Goal: Navigation & Orientation: Find specific page/section

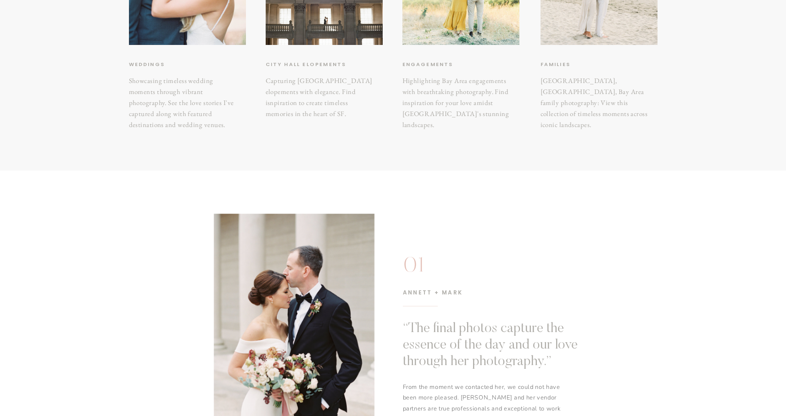
scroll to position [122, 0]
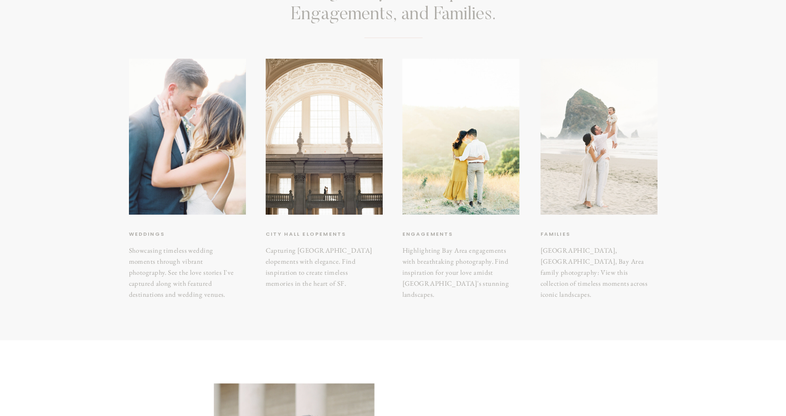
click at [599, 183] on div at bounding box center [599, 137] width 117 height 156
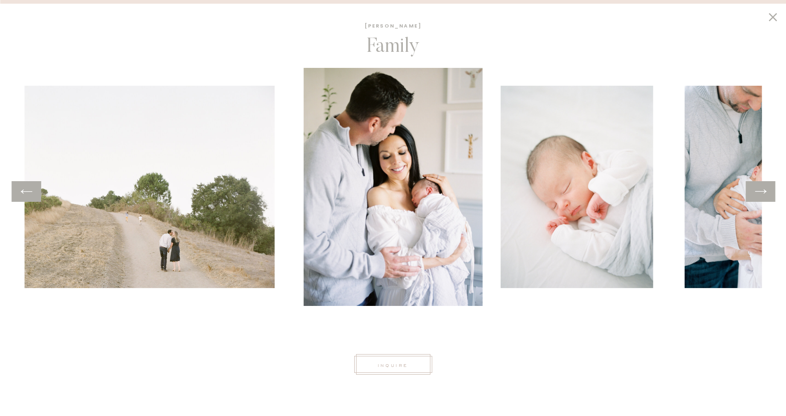
scroll to position [414, 0]
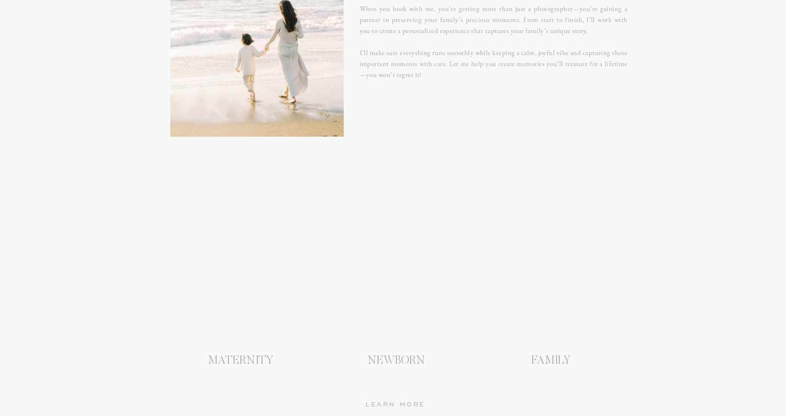
scroll to position [911, 0]
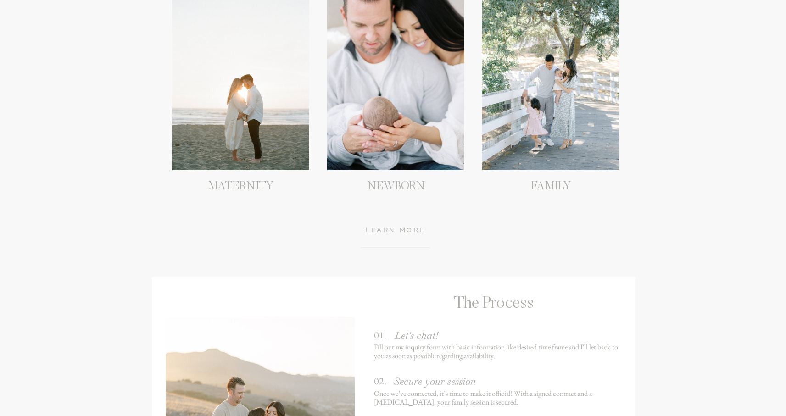
click at [381, 117] on div at bounding box center [395, 83] width 137 height 173
click at [260, 124] on div at bounding box center [240, 83] width 137 height 173
click at [408, 116] on div at bounding box center [395, 83] width 137 height 173
drag, startPoint x: 570, startPoint y: 118, endPoint x: 557, endPoint y: 172, distance: 55.1
click at [570, 118] on div at bounding box center [550, 83] width 137 height 173
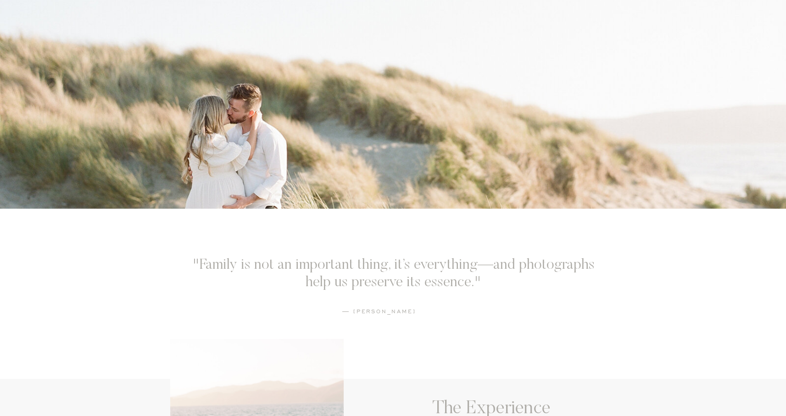
scroll to position [142, 0]
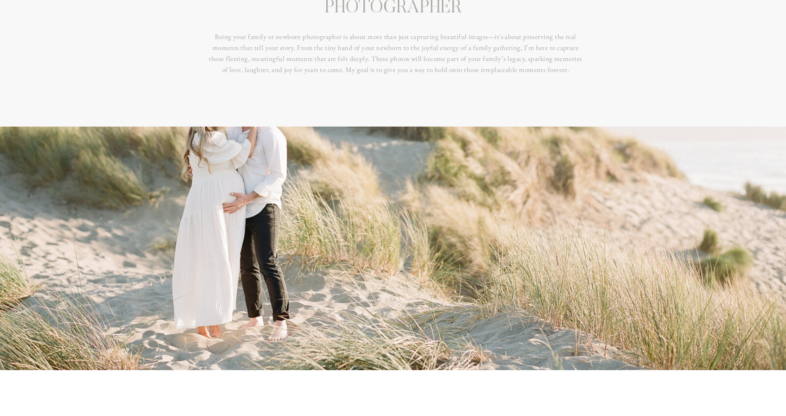
scroll to position [0, 0]
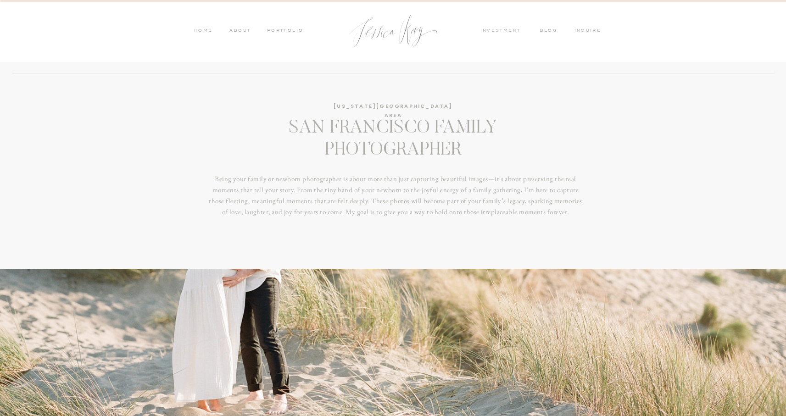
click at [286, 31] on nav "PORTFOLIO" at bounding box center [285, 31] width 38 height 8
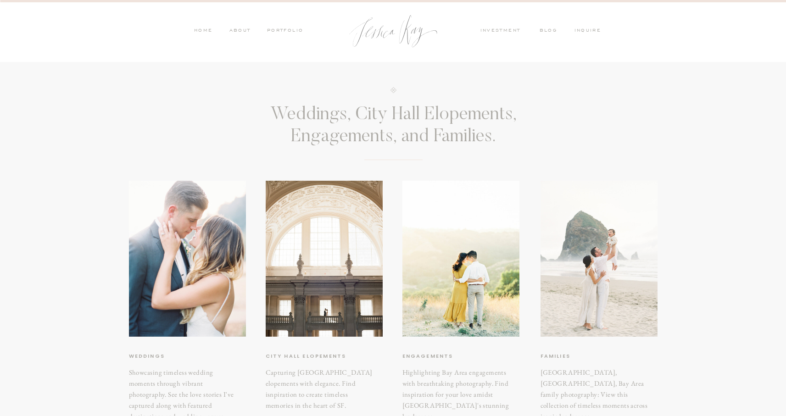
click at [563, 284] on div at bounding box center [599, 259] width 117 height 156
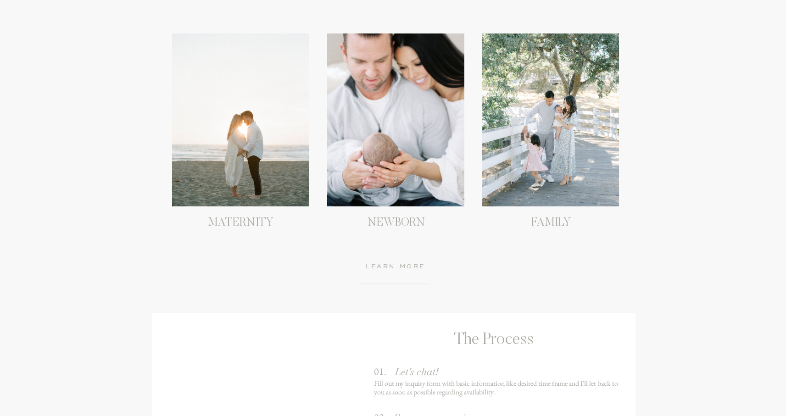
click at [402, 235] on div "blog ABOUT PORTFOLIO HOME OFFERINGS inquire inquire investment PORTFOLIO ABOUT …" at bounding box center [393, 380] width 786 height 2510
click at [290, 190] on div at bounding box center [240, 120] width 137 height 173
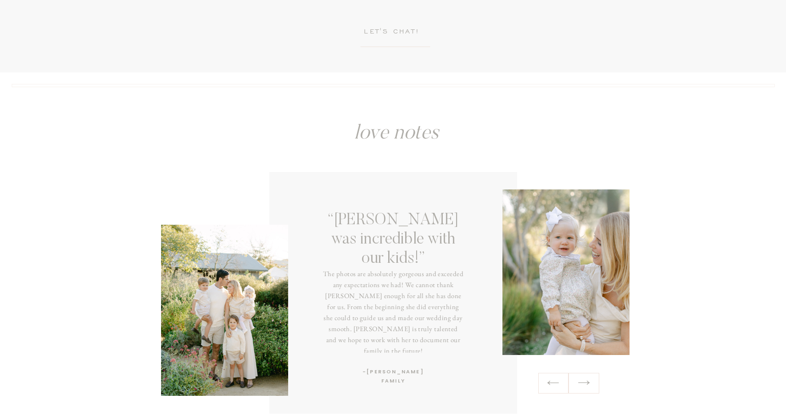
click at [385, 264] on div at bounding box center [394, 293] width 248 height 242
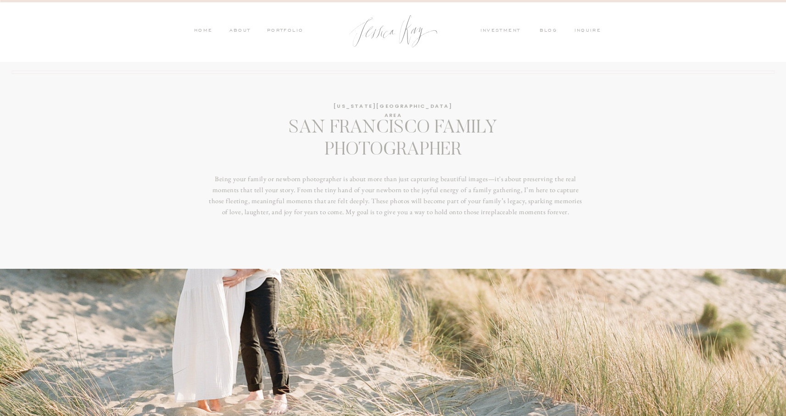
click at [284, 31] on nav "PORTFOLIO" at bounding box center [285, 31] width 38 height 8
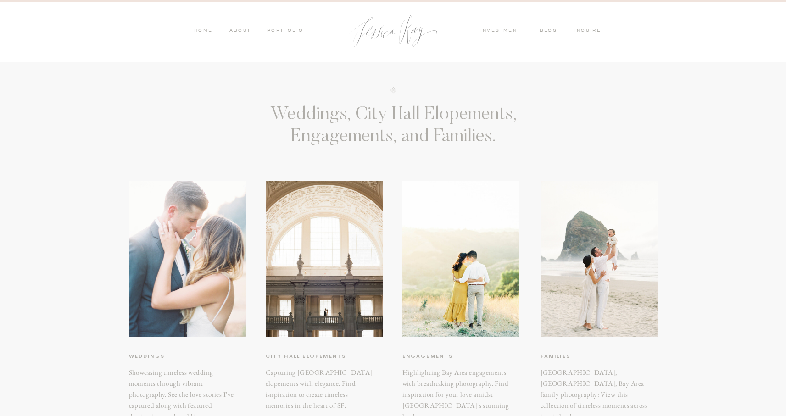
click at [203, 235] on div at bounding box center [187, 259] width 117 height 156
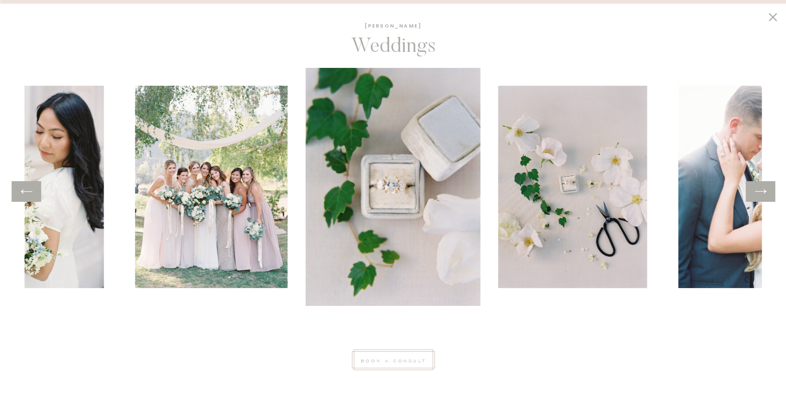
click at [759, 194] on icon at bounding box center [760, 192] width 13 height 14
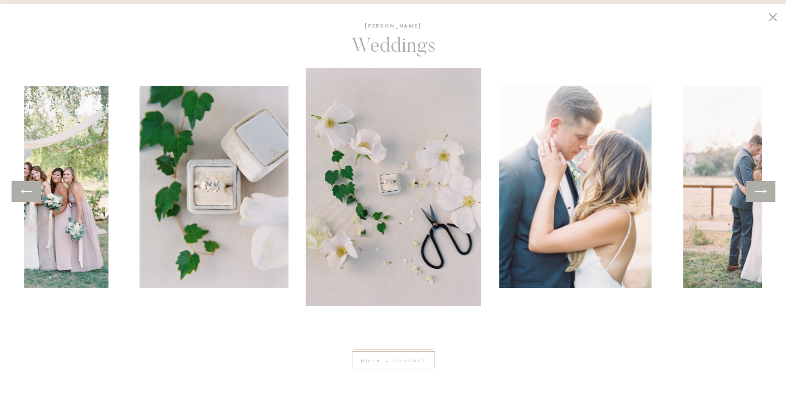
click at [759, 194] on icon at bounding box center [760, 192] width 13 height 14
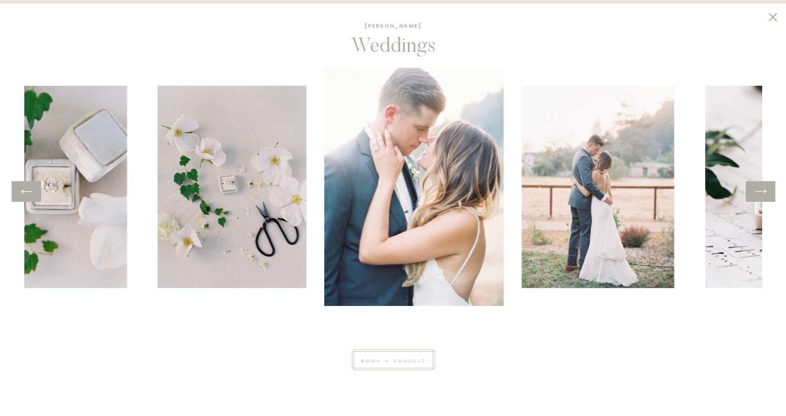
click at [759, 194] on icon at bounding box center [760, 192] width 13 height 14
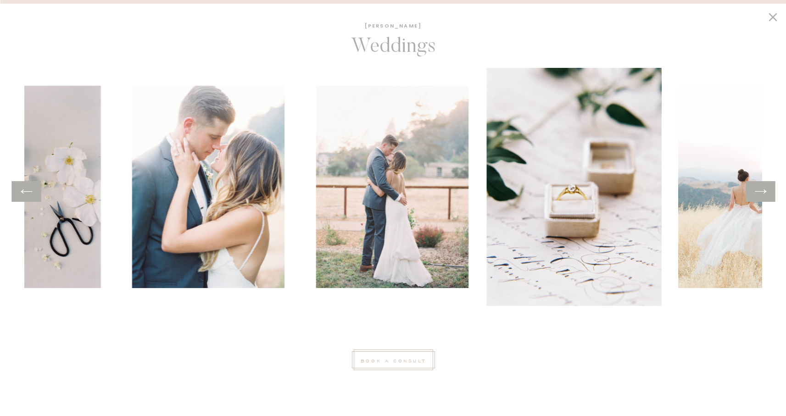
click at [759, 194] on icon at bounding box center [760, 192] width 13 height 14
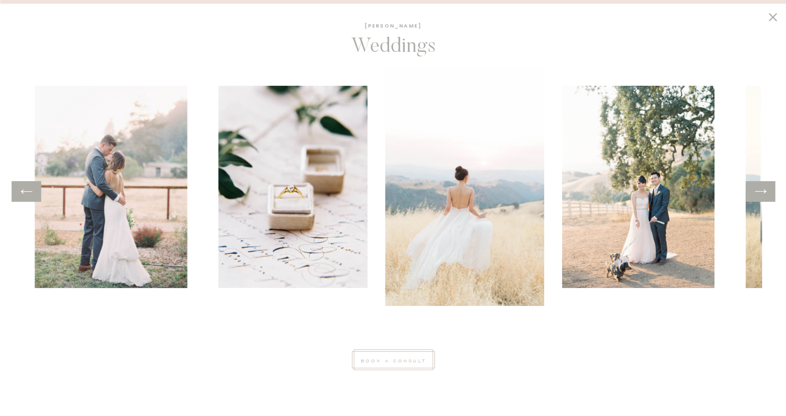
click at [759, 194] on icon at bounding box center [760, 192] width 13 height 14
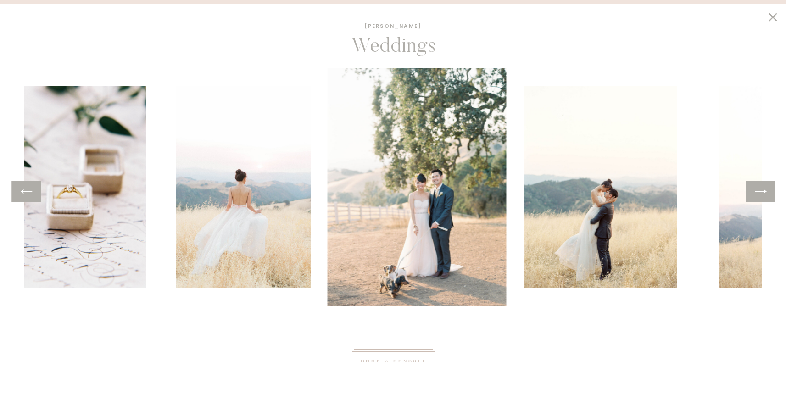
click at [759, 194] on icon at bounding box center [760, 192] width 13 height 14
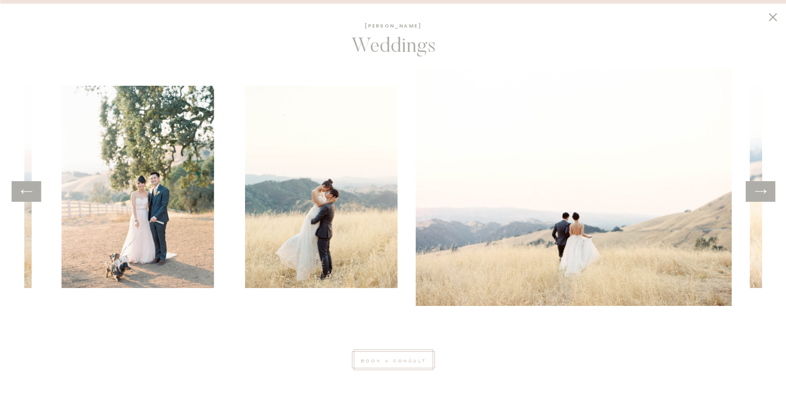
click at [759, 194] on icon at bounding box center [760, 192] width 13 height 14
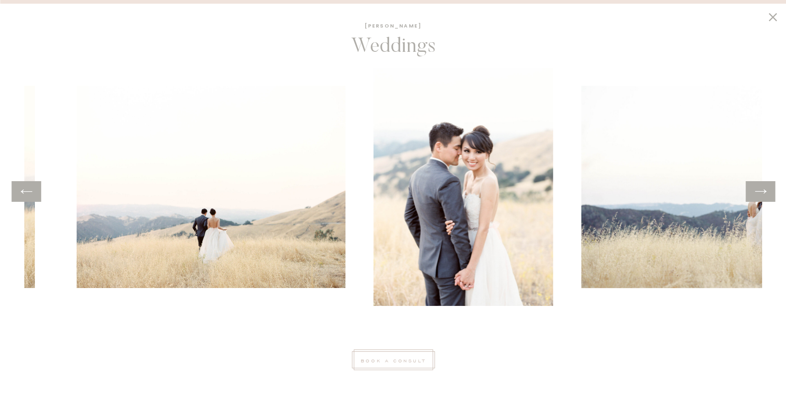
click at [759, 194] on icon at bounding box center [760, 192] width 13 height 14
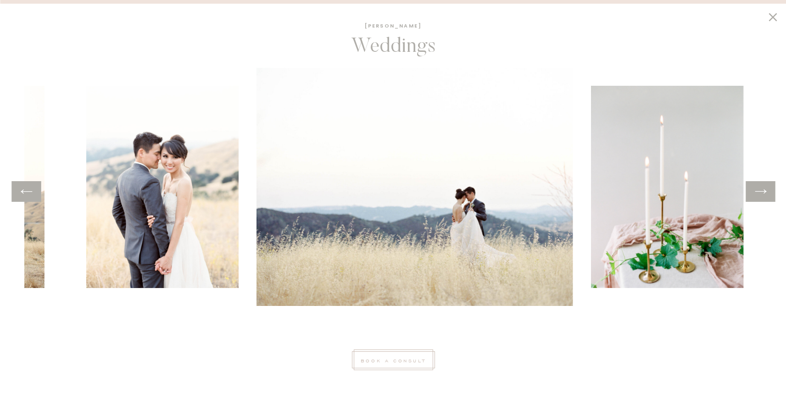
click at [759, 194] on icon at bounding box center [760, 192] width 13 height 14
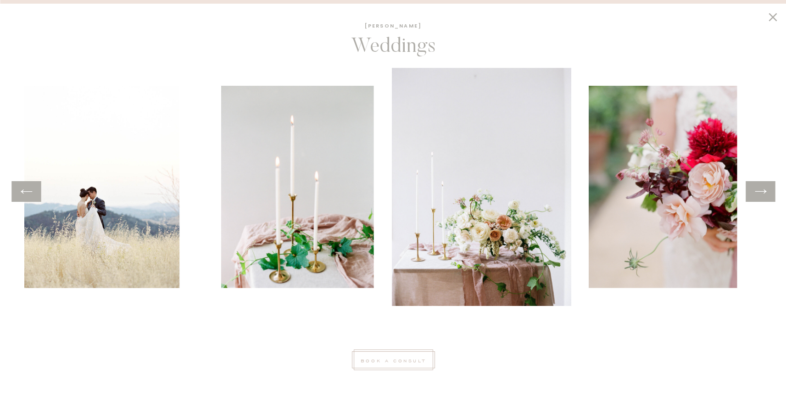
click at [759, 194] on icon at bounding box center [760, 192] width 13 height 14
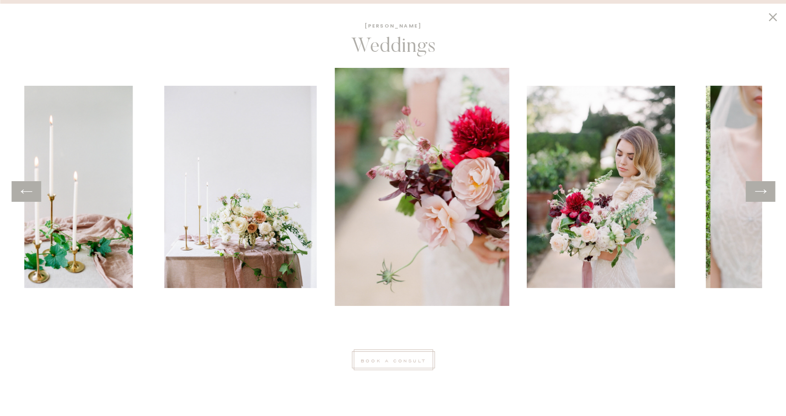
click at [759, 194] on icon at bounding box center [760, 192] width 13 height 14
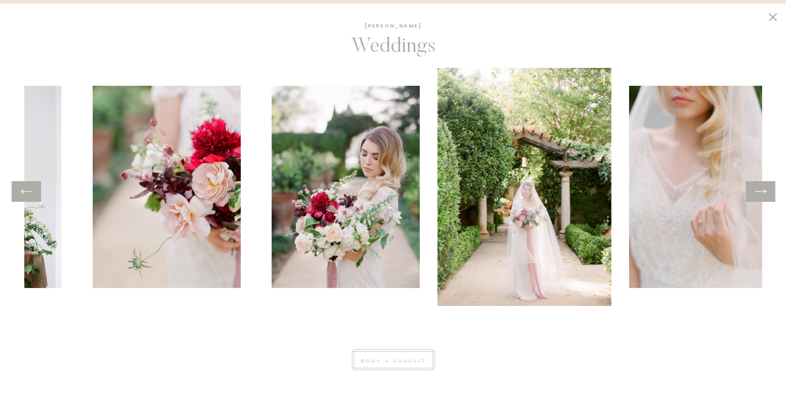
click at [759, 194] on icon at bounding box center [760, 192] width 13 height 14
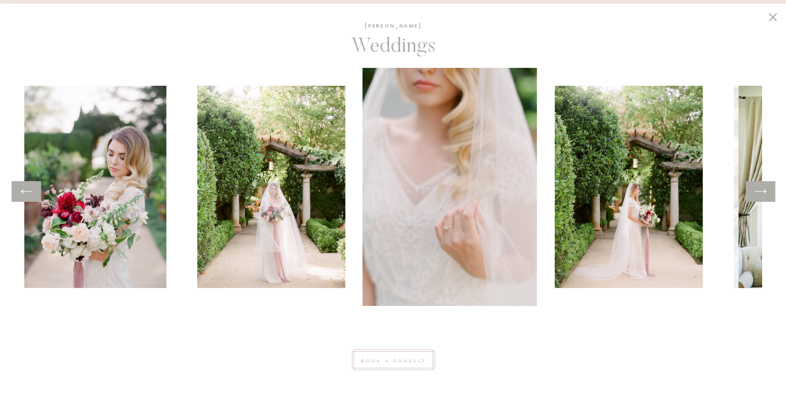
click at [759, 194] on icon at bounding box center [760, 192] width 13 height 14
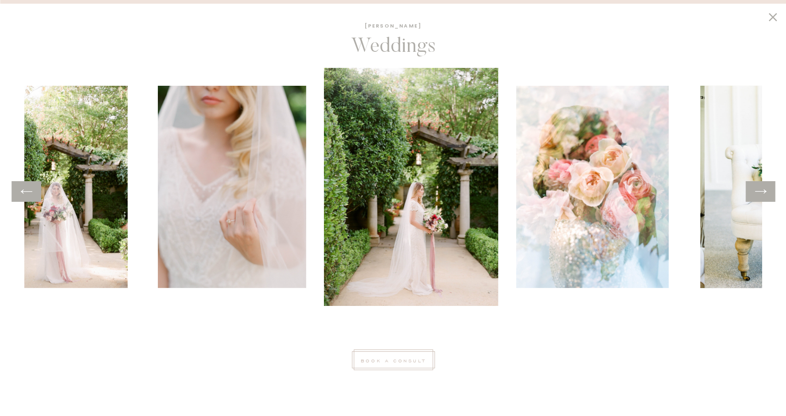
click at [759, 194] on icon at bounding box center [760, 192] width 13 height 14
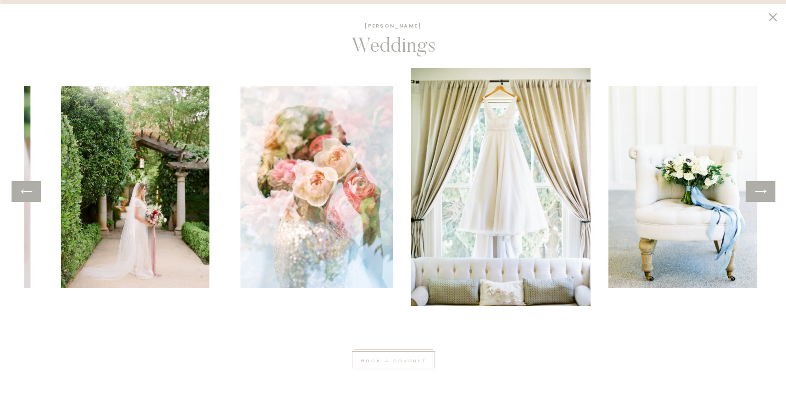
click at [759, 194] on icon at bounding box center [760, 192] width 13 height 14
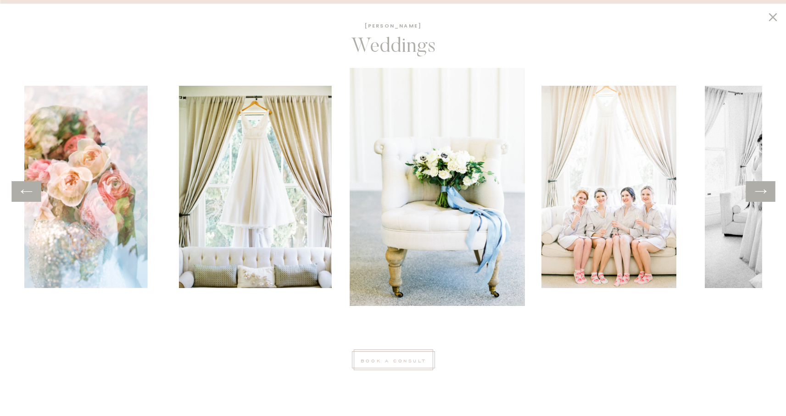
click at [759, 194] on icon at bounding box center [760, 192] width 13 height 14
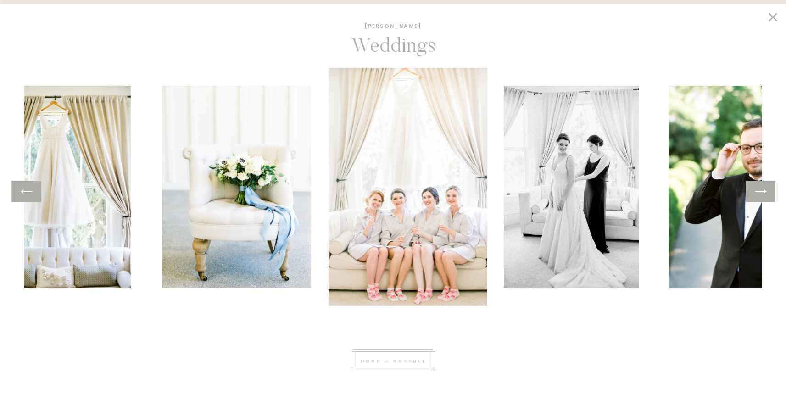
click at [759, 194] on icon at bounding box center [760, 192] width 13 height 14
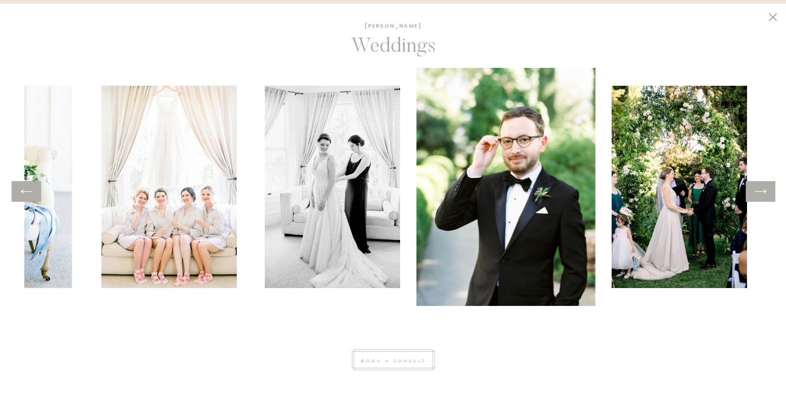
click at [759, 194] on icon at bounding box center [760, 192] width 13 height 14
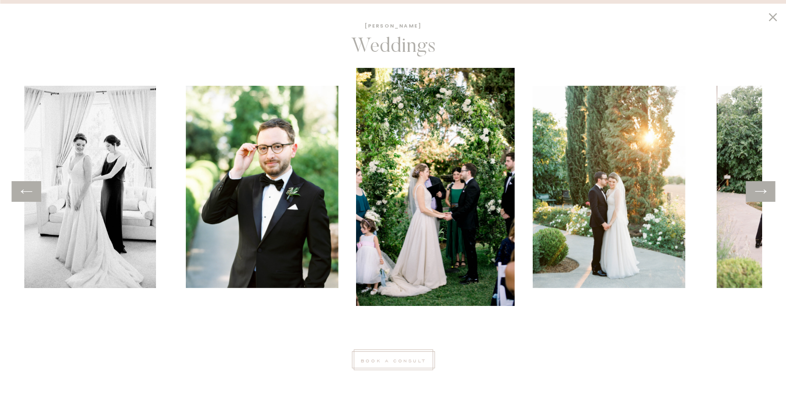
click at [759, 194] on icon at bounding box center [760, 192] width 13 height 14
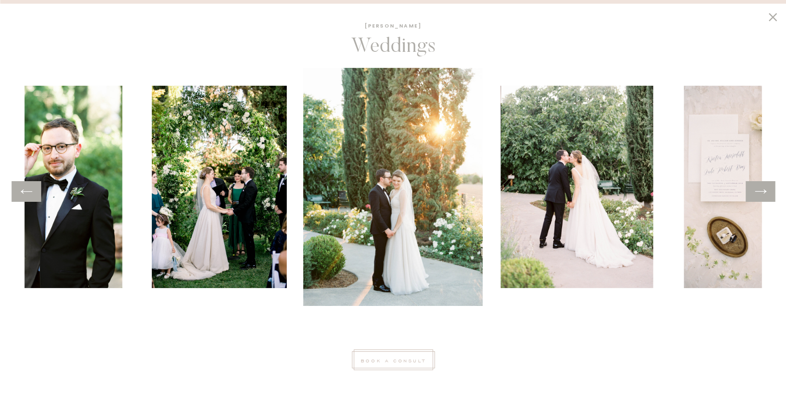
click at [759, 193] on icon at bounding box center [760, 192] width 13 height 14
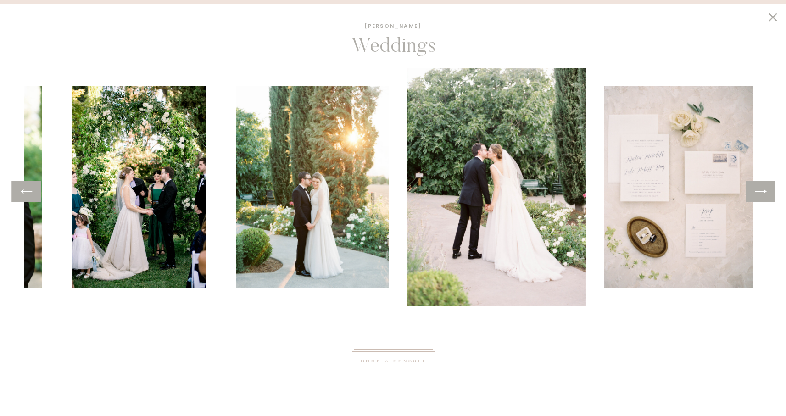
click at [759, 193] on icon at bounding box center [760, 192] width 13 height 14
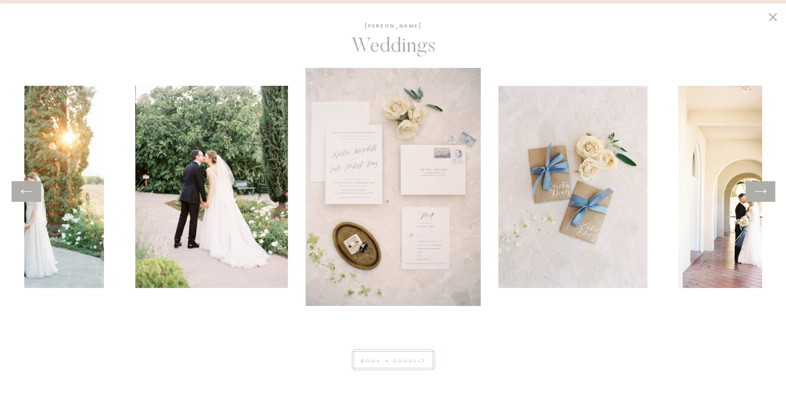
click at [759, 193] on icon at bounding box center [760, 192] width 13 height 14
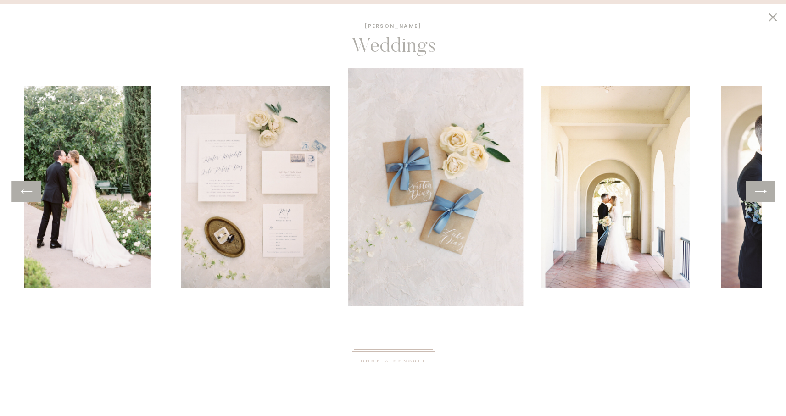
click at [759, 193] on icon at bounding box center [760, 192] width 13 height 14
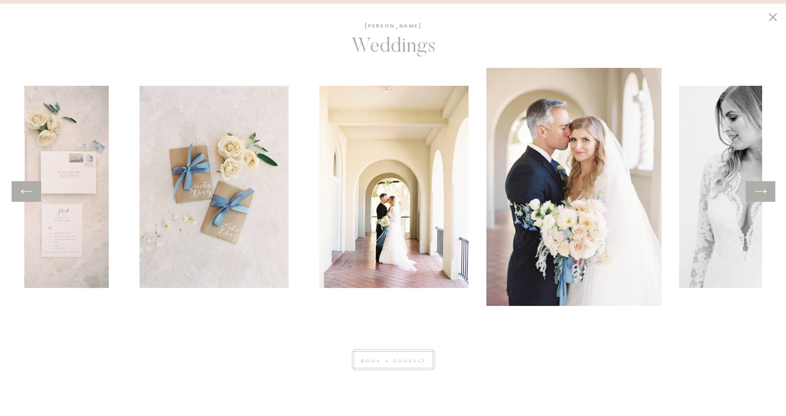
click at [759, 193] on icon at bounding box center [760, 192] width 13 height 14
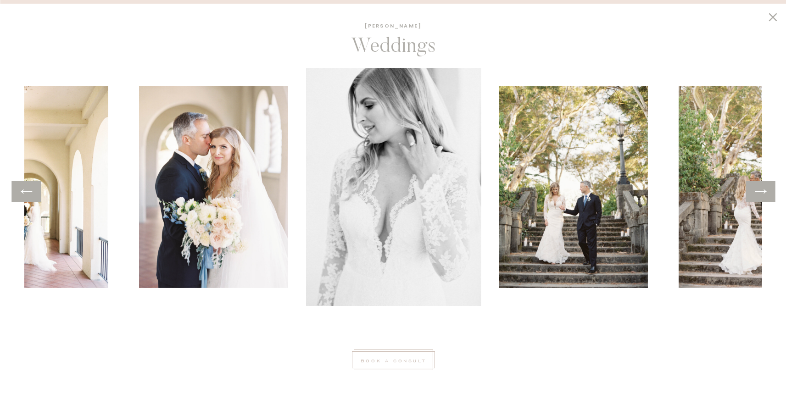
click at [759, 193] on icon at bounding box center [760, 192] width 13 height 14
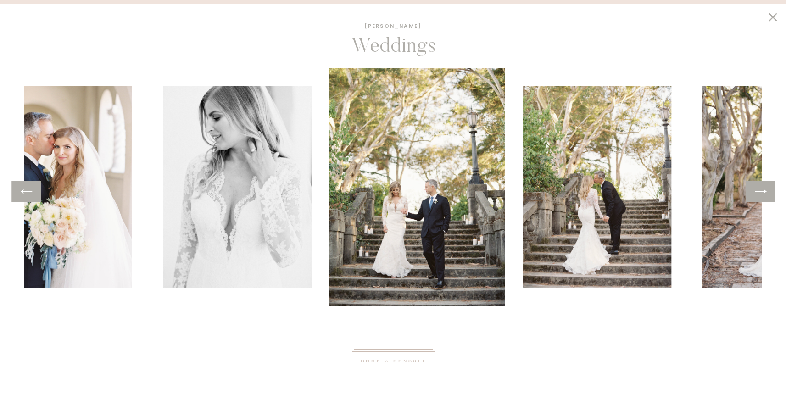
click at [759, 193] on icon at bounding box center [760, 192] width 13 height 14
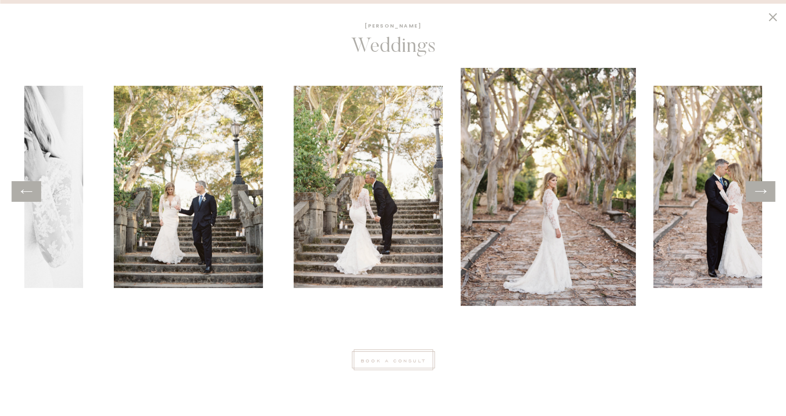
click at [759, 193] on icon at bounding box center [760, 192] width 13 height 14
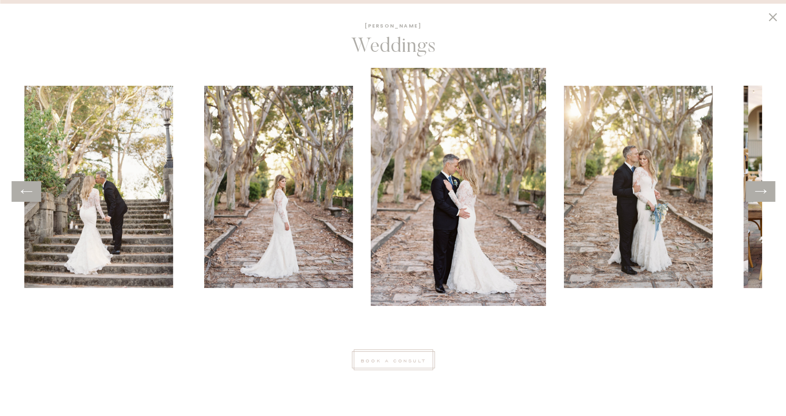
click at [759, 193] on icon at bounding box center [760, 192] width 13 height 14
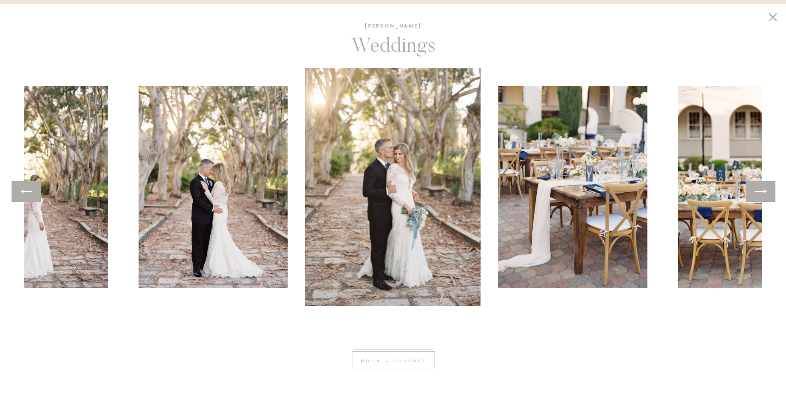
click at [759, 193] on icon at bounding box center [760, 192] width 13 height 14
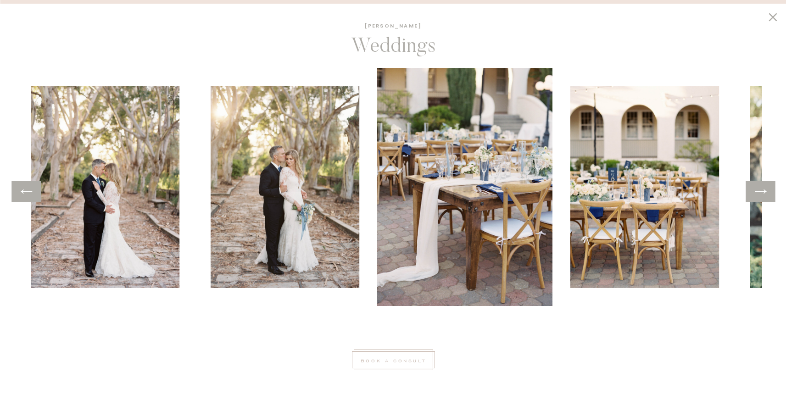
click at [759, 193] on icon at bounding box center [760, 192] width 13 height 14
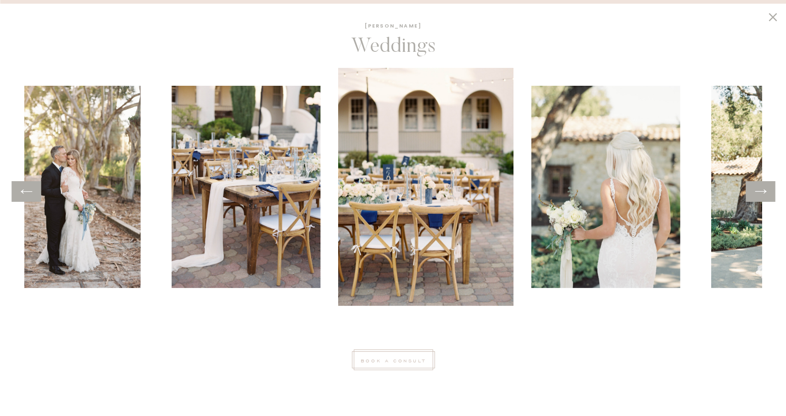
click at [759, 193] on icon at bounding box center [760, 192] width 13 height 14
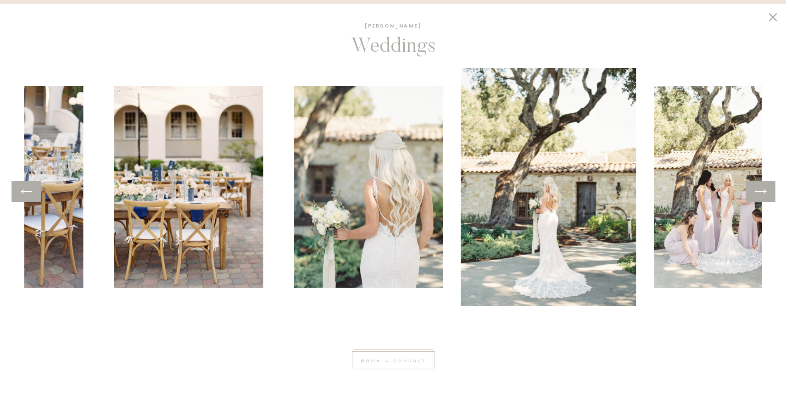
click at [759, 193] on icon at bounding box center [760, 192] width 13 height 14
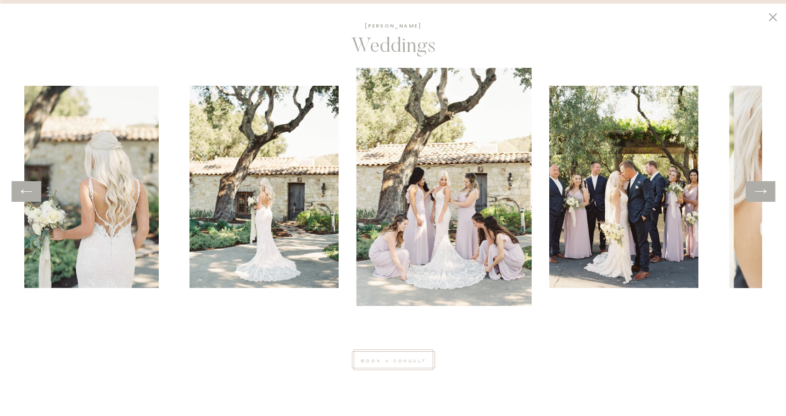
click at [759, 193] on icon at bounding box center [760, 192] width 13 height 14
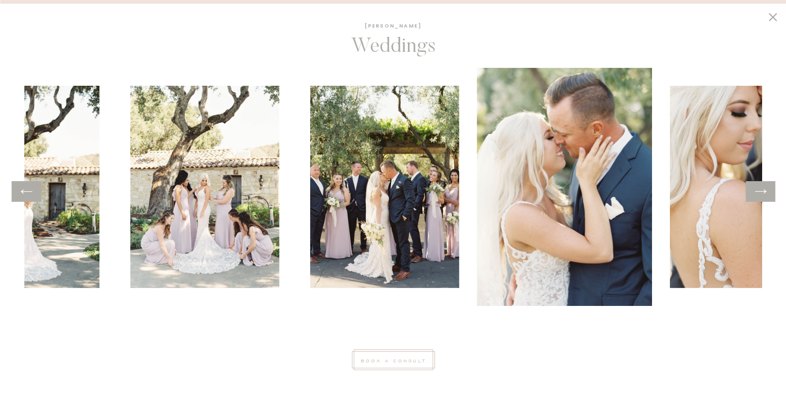
click at [759, 193] on icon at bounding box center [760, 192] width 13 height 14
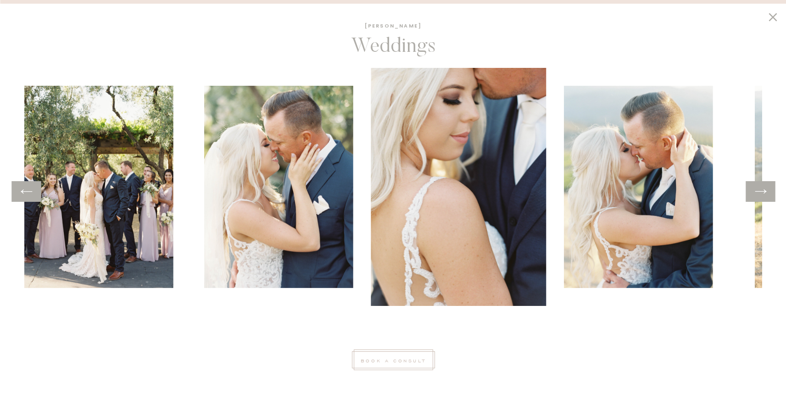
click at [759, 193] on icon at bounding box center [760, 192] width 13 height 14
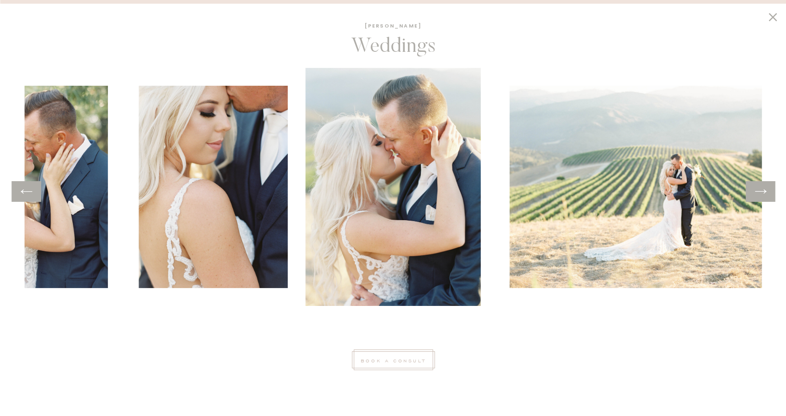
click at [775, 16] on icon at bounding box center [773, 17] width 16 height 14
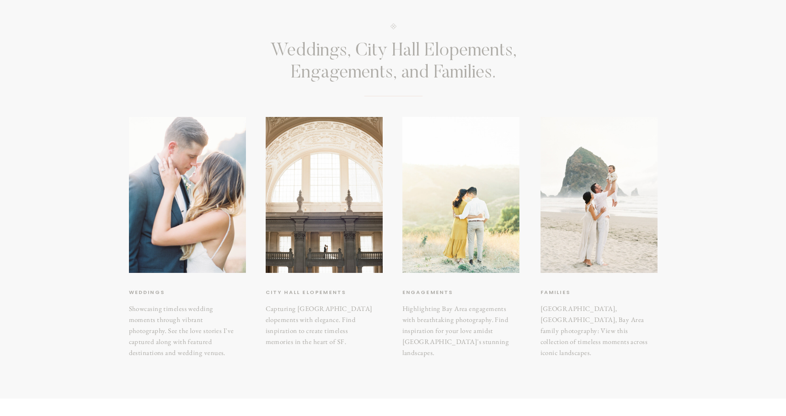
scroll to position [62, 0]
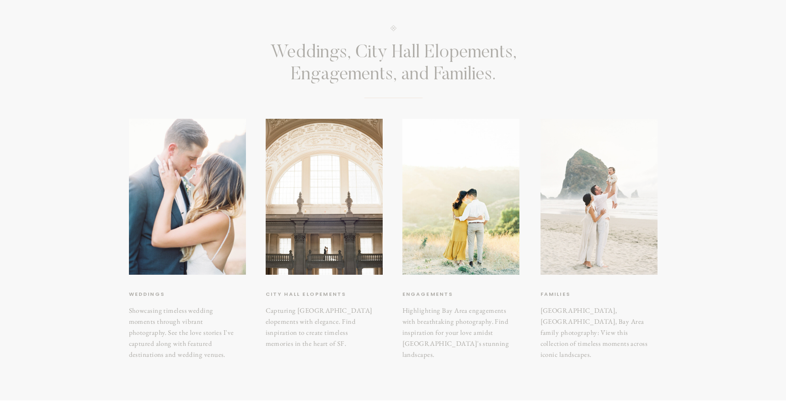
click at [593, 216] on div at bounding box center [599, 197] width 117 height 156
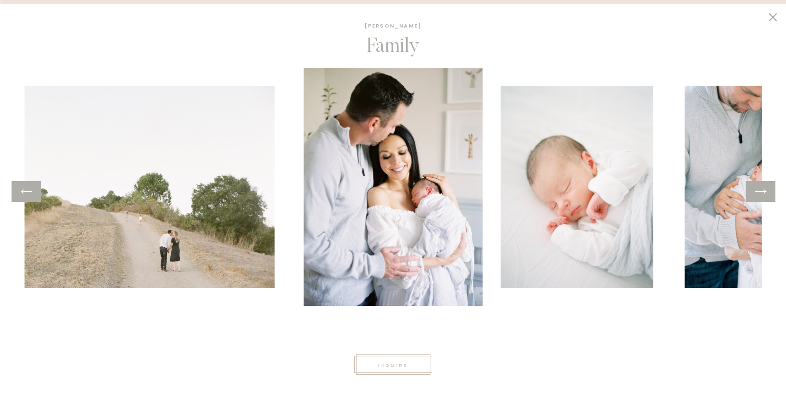
click at [757, 188] on icon at bounding box center [760, 192] width 13 height 14
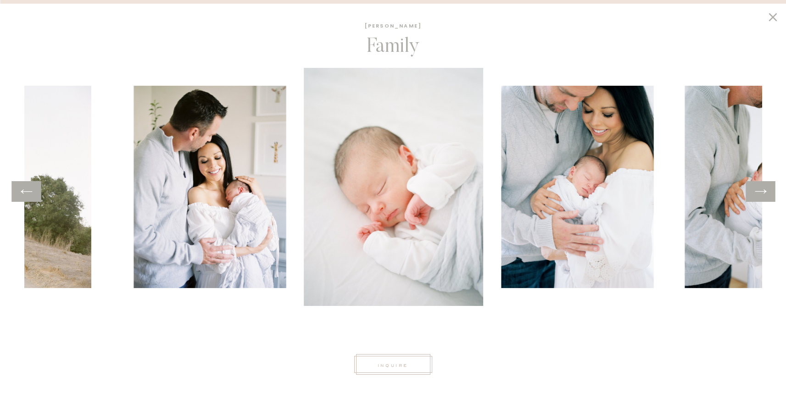
click at [759, 187] on icon at bounding box center [760, 192] width 13 height 14
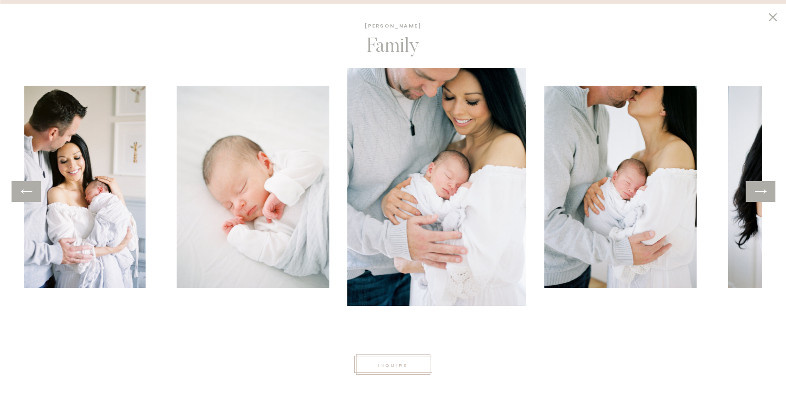
click at [759, 187] on icon at bounding box center [760, 192] width 13 height 14
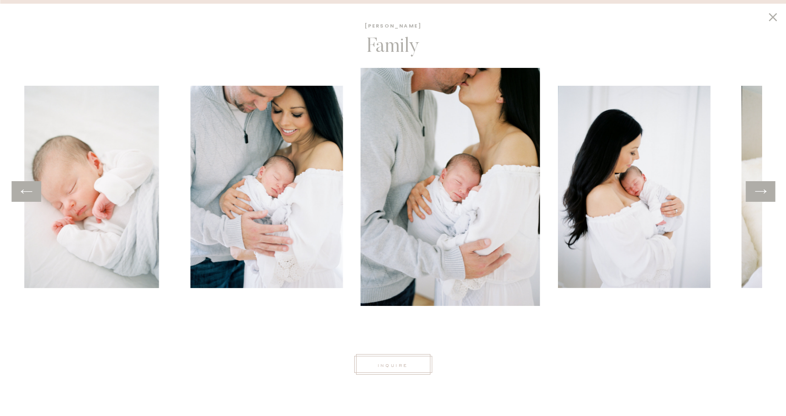
click at [759, 187] on icon at bounding box center [760, 192] width 13 height 14
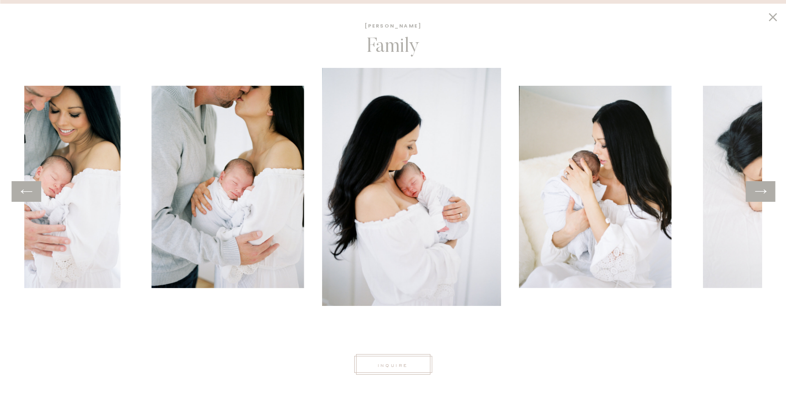
click at [759, 187] on icon at bounding box center [760, 192] width 13 height 14
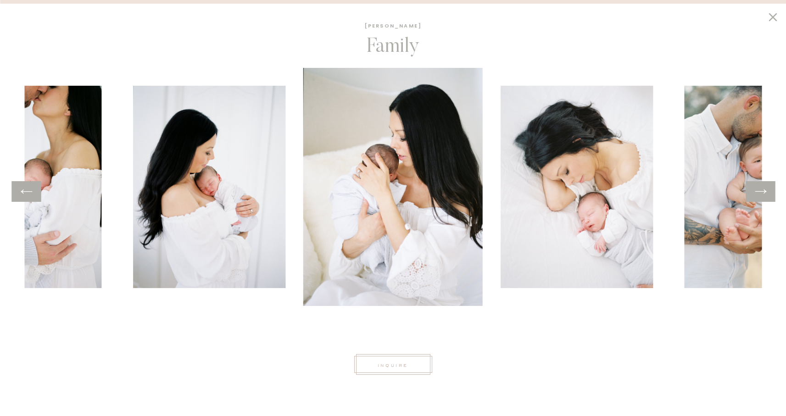
click at [759, 187] on icon at bounding box center [760, 192] width 13 height 14
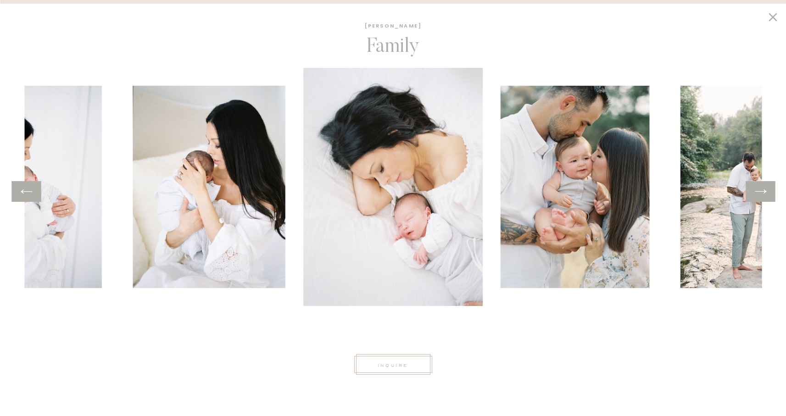
click at [759, 187] on icon at bounding box center [760, 192] width 13 height 14
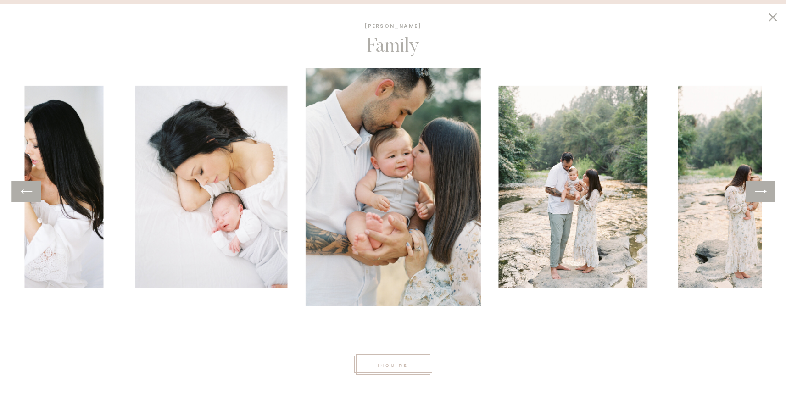
click at [759, 187] on icon at bounding box center [760, 192] width 13 height 14
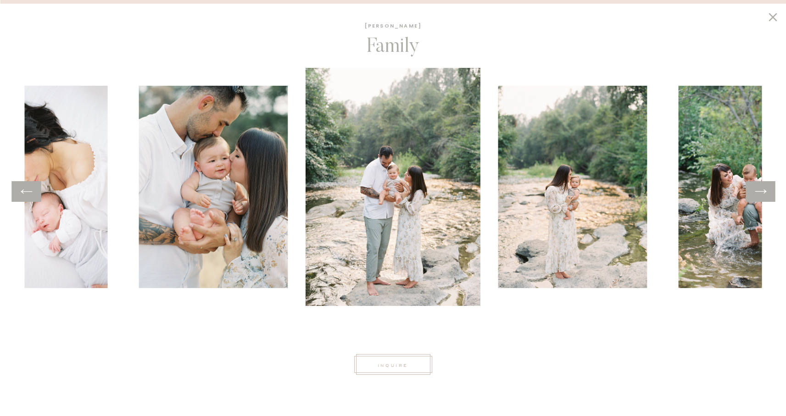
click at [759, 187] on icon at bounding box center [760, 192] width 13 height 14
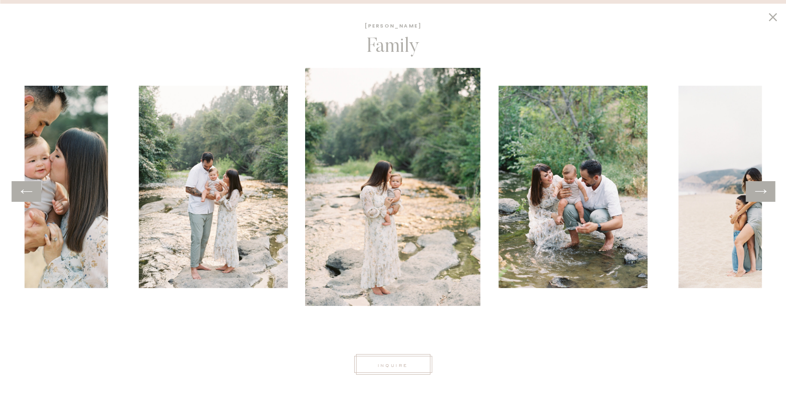
click at [759, 187] on icon at bounding box center [760, 192] width 13 height 14
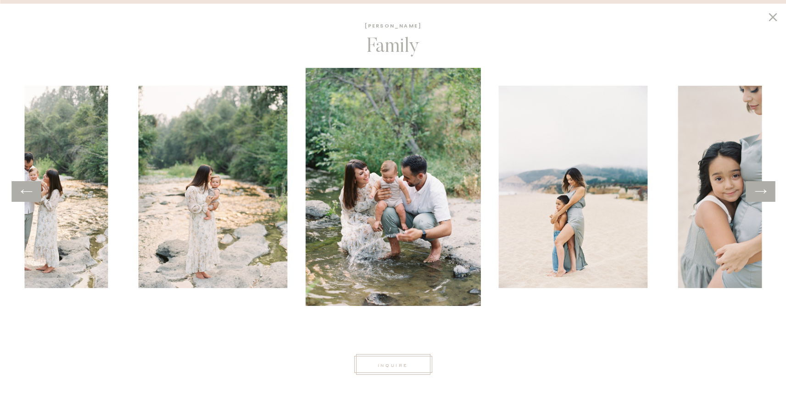
click at [759, 187] on icon at bounding box center [760, 192] width 13 height 14
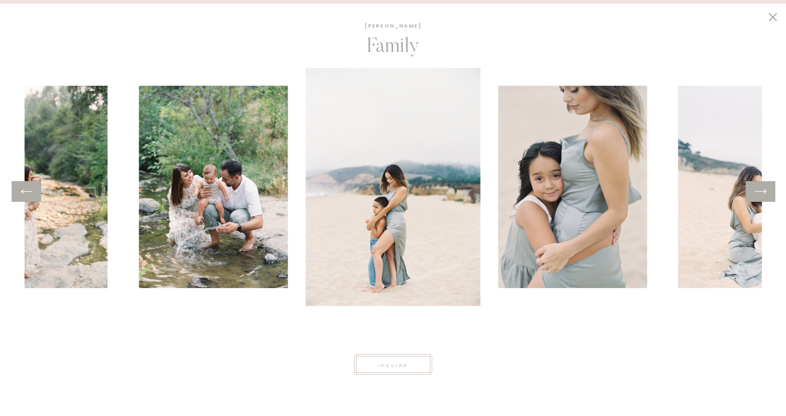
click at [759, 187] on icon at bounding box center [760, 192] width 13 height 14
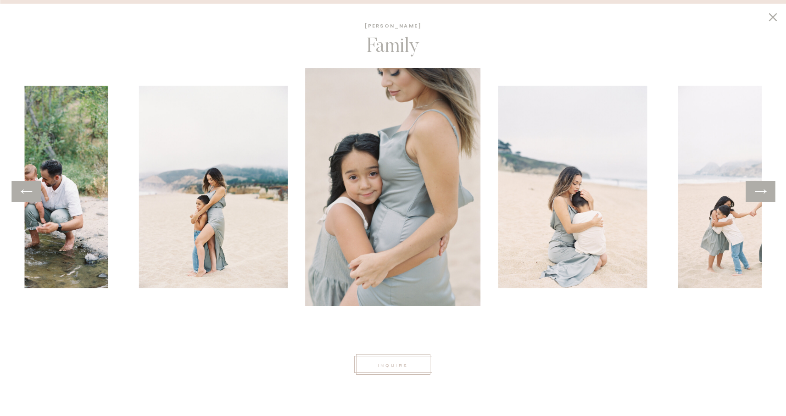
click at [759, 187] on icon at bounding box center [760, 192] width 13 height 14
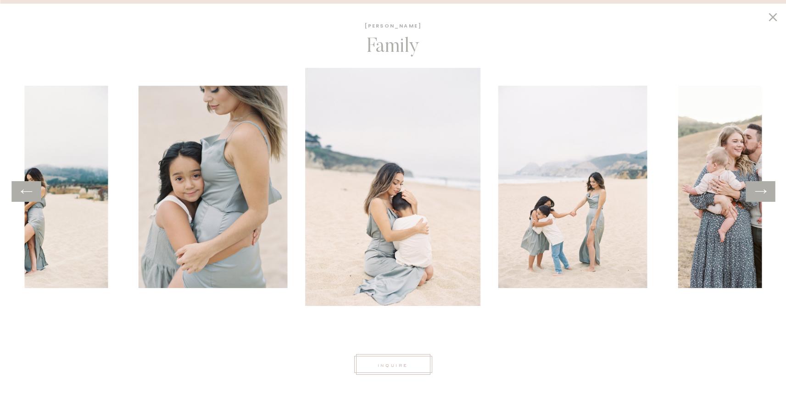
click at [759, 187] on icon at bounding box center [760, 192] width 13 height 14
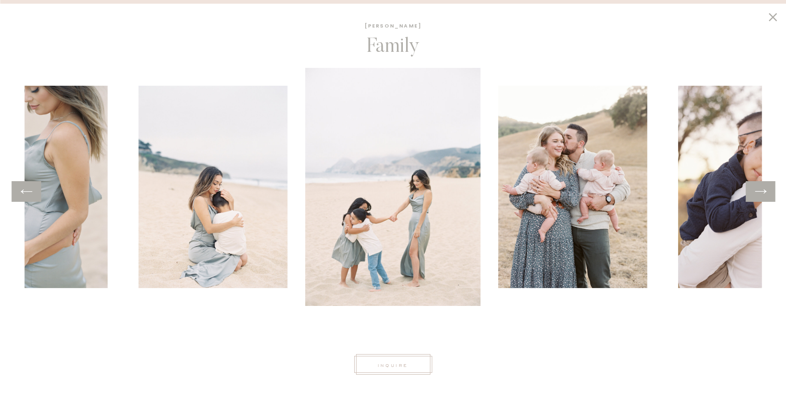
click at [758, 187] on icon at bounding box center [760, 192] width 13 height 14
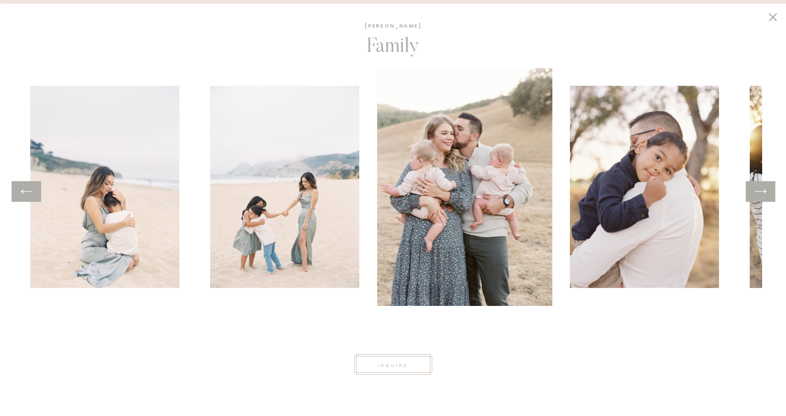
click at [758, 187] on icon at bounding box center [760, 192] width 13 height 14
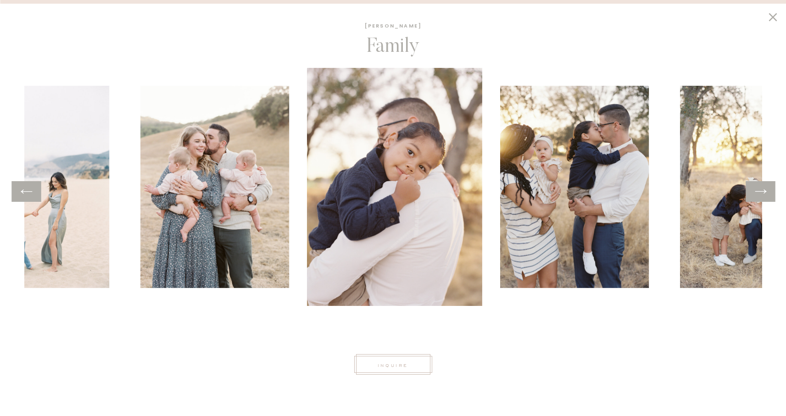
click at [758, 187] on icon at bounding box center [760, 192] width 13 height 14
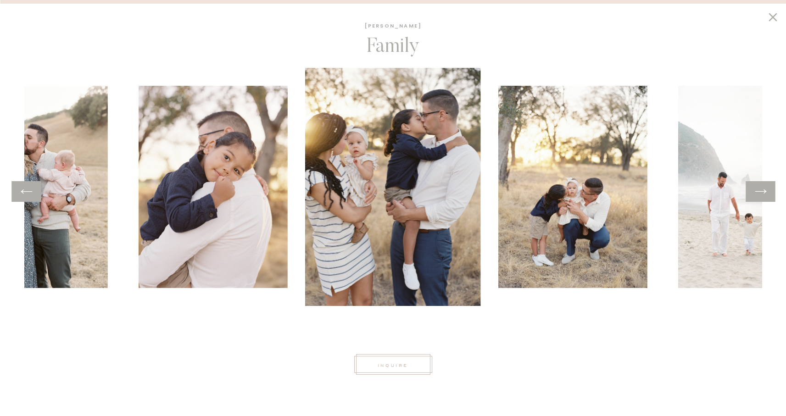
click at [758, 187] on icon at bounding box center [760, 192] width 13 height 14
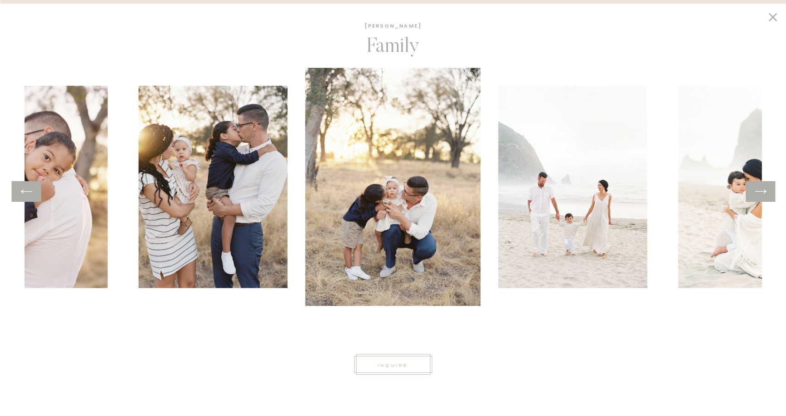
click at [758, 187] on icon at bounding box center [760, 192] width 13 height 14
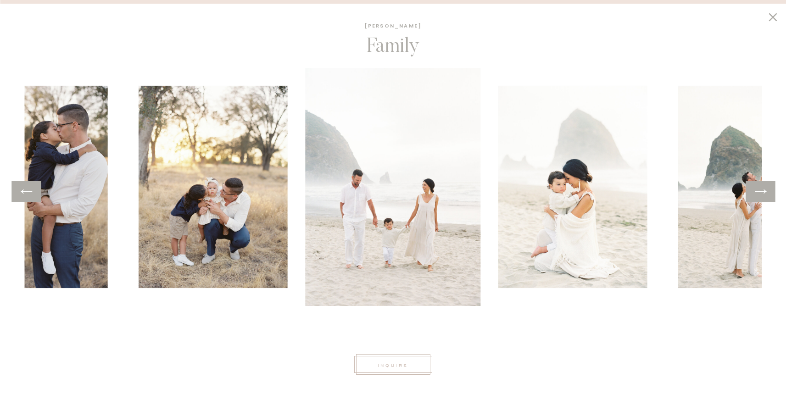
click at [758, 187] on icon at bounding box center [760, 192] width 13 height 14
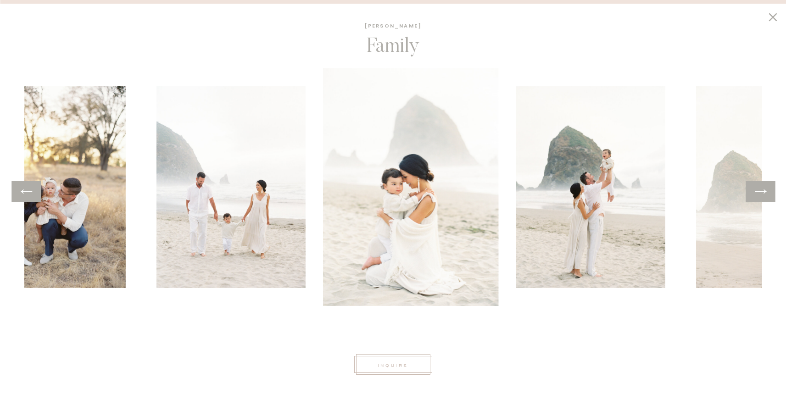
click at [758, 187] on icon at bounding box center [760, 192] width 13 height 14
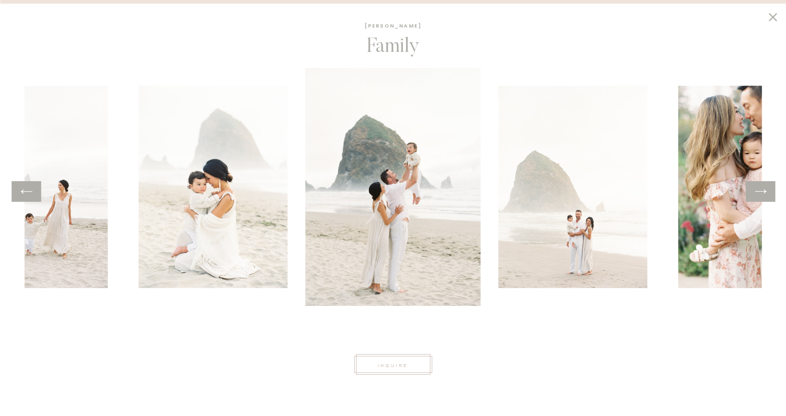
click at [758, 187] on icon at bounding box center [760, 192] width 13 height 14
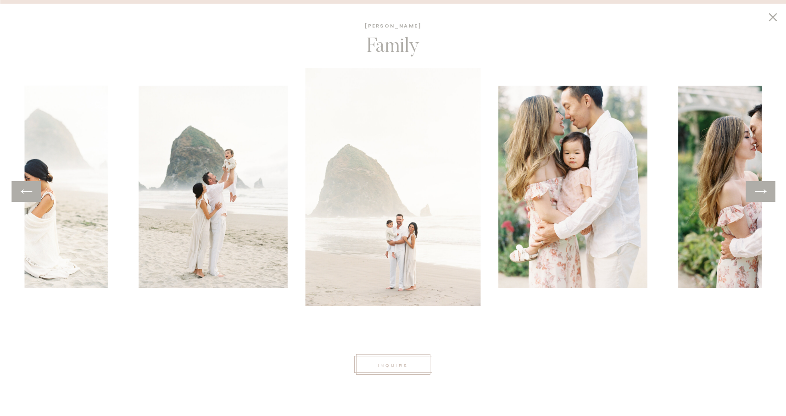
click at [758, 187] on icon at bounding box center [760, 192] width 13 height 14
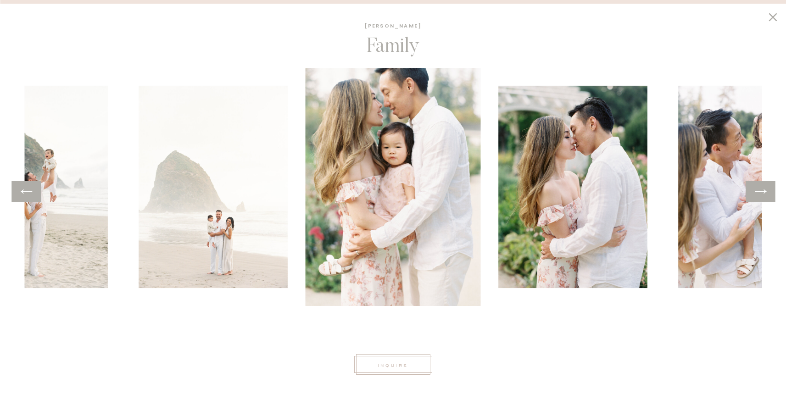
click at [758, 187] on icon at bounding box center [760, 192] width 13 height 14
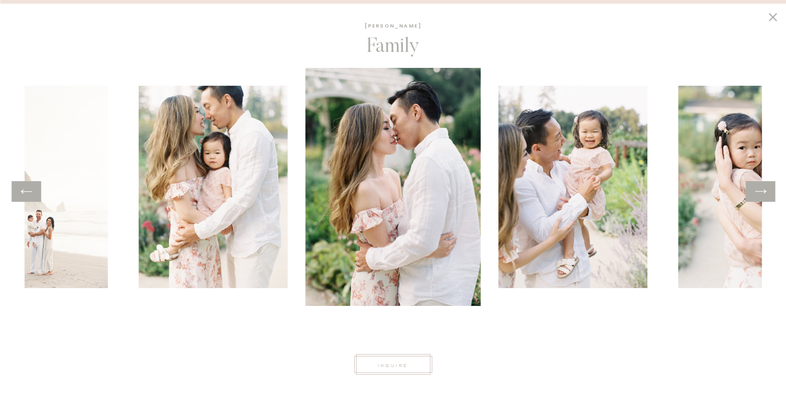
click at [758, 187] on icon at bounding box center [760, 192] width 13 height 14
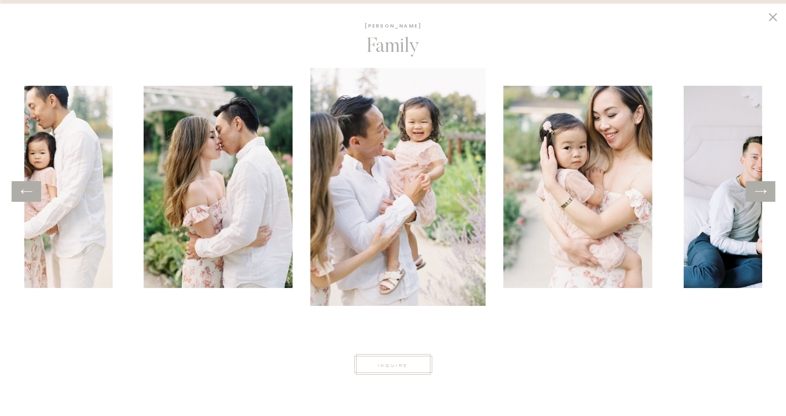
click at [758, 187] on icon at bounding box center [760, 192] width 13 height 14
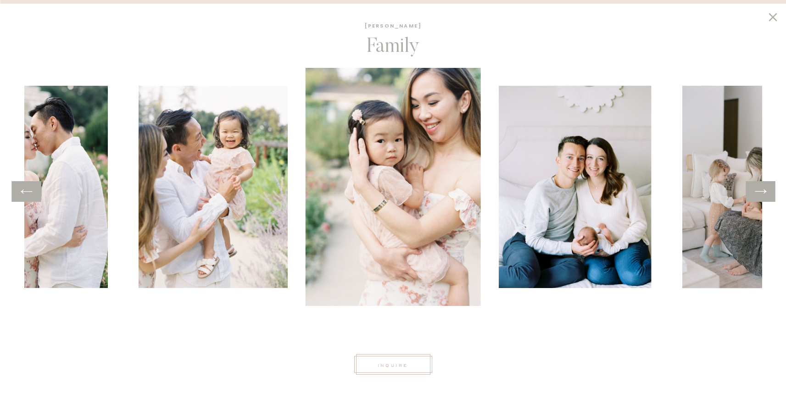
click at [761, 186] on icon at bounding box center [760, 192] width 13 height 14
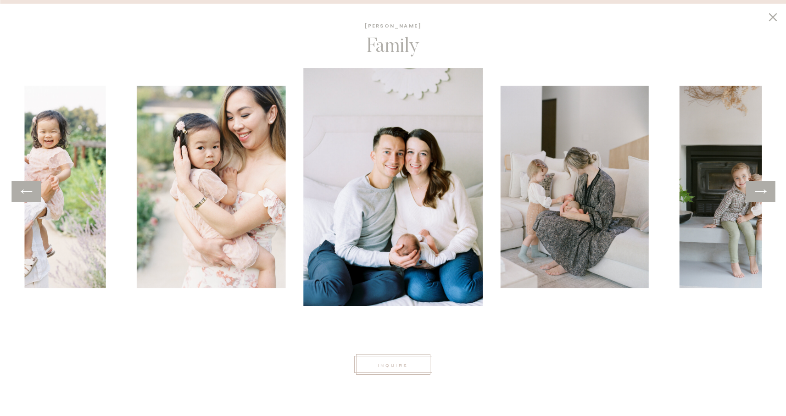
click at [762, 186] on icon at bounding box center [760, 192] width 13 height 14
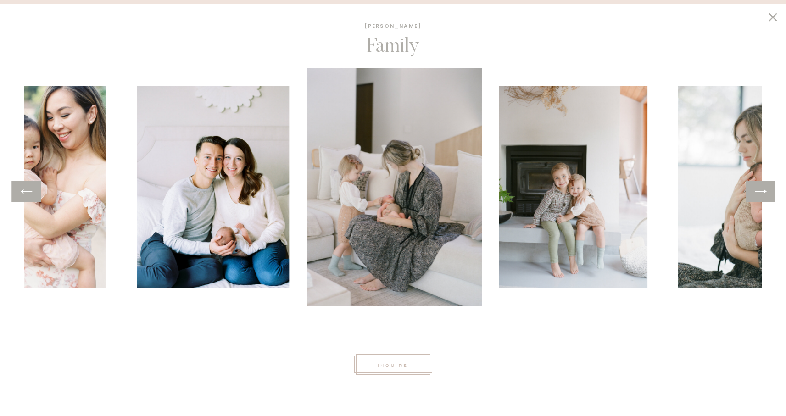
click at [762, 186] on icon at bounding box center [760, 192] width 13 height 14
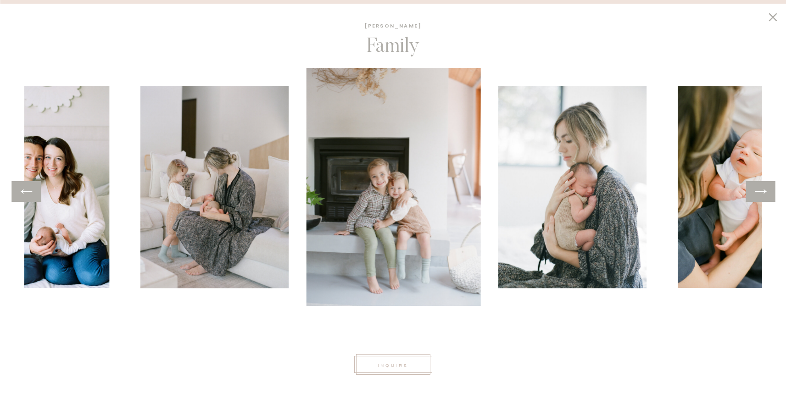
click at [762, 186] on icon at bounding box center [760, 192] width 13 height 14
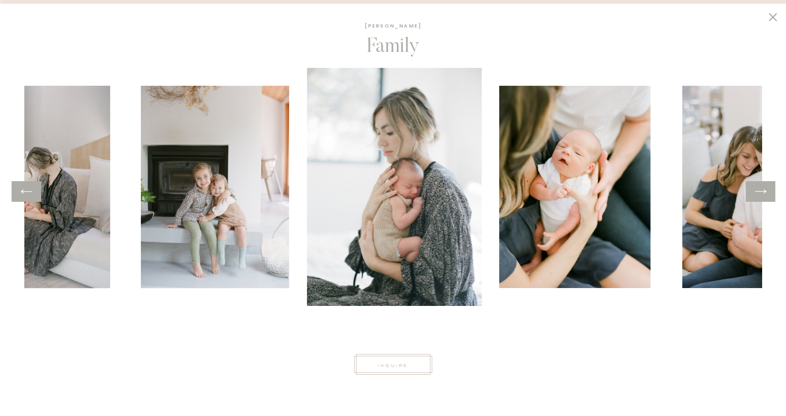
click at [762, 186] on icon at bounding box center [760, 192] width 13 height 14
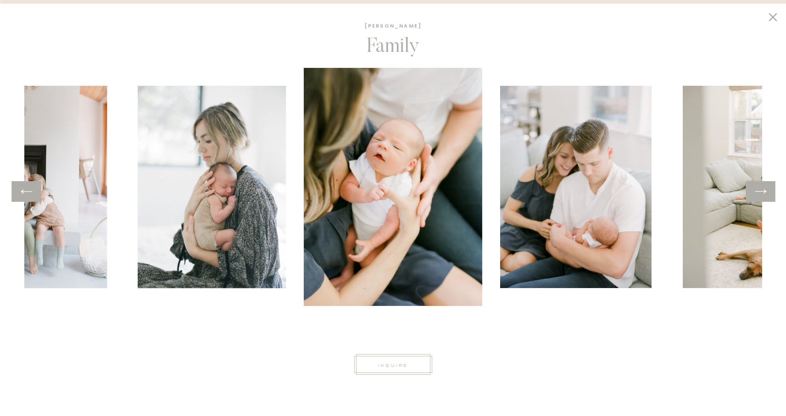
click at [762, 186] on icon at bounding box center [760, 192] width 13 height 14
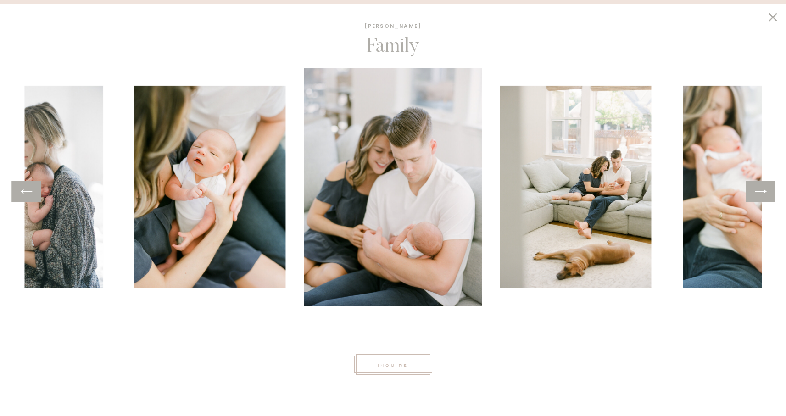
click at [762, 186] on icon at bounding box center [760, 192] width 13 height 14
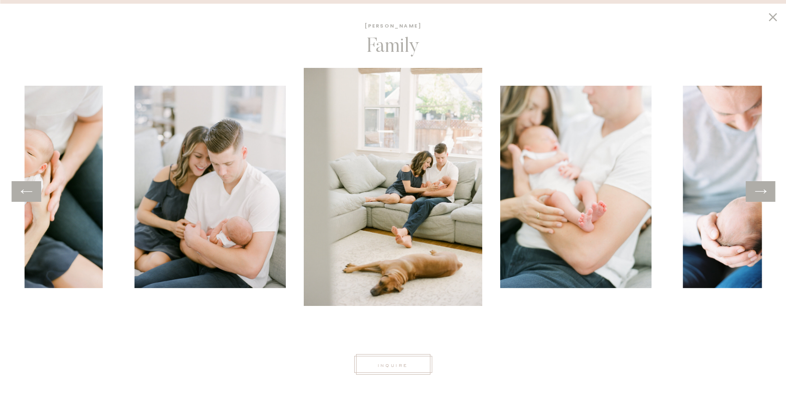
click at [762, 186] on icon at bounding box center [760, 192] width 13 height 14
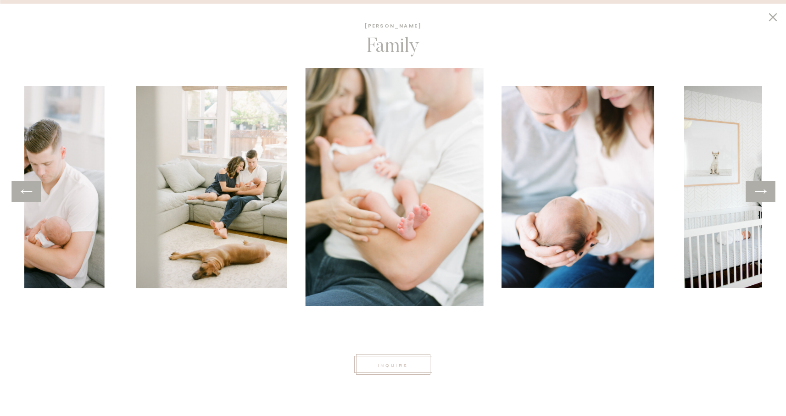
click at [762, 186] on icon at bounding box center [760, 192] width 13 height 14
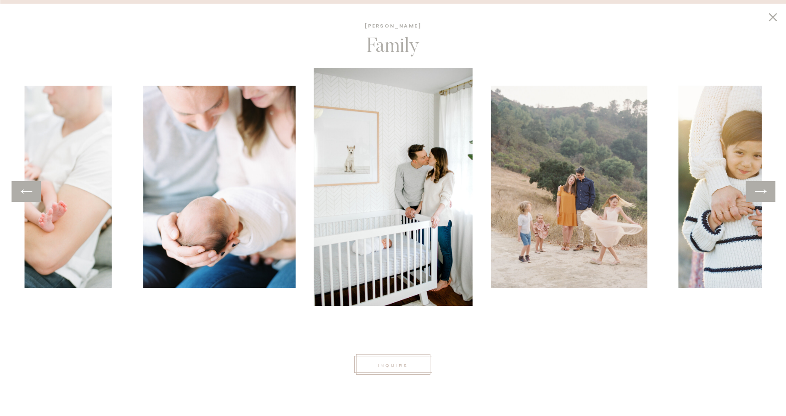
click at [762, 186] on icon at bounding box center [760, 192] width 13 height 14
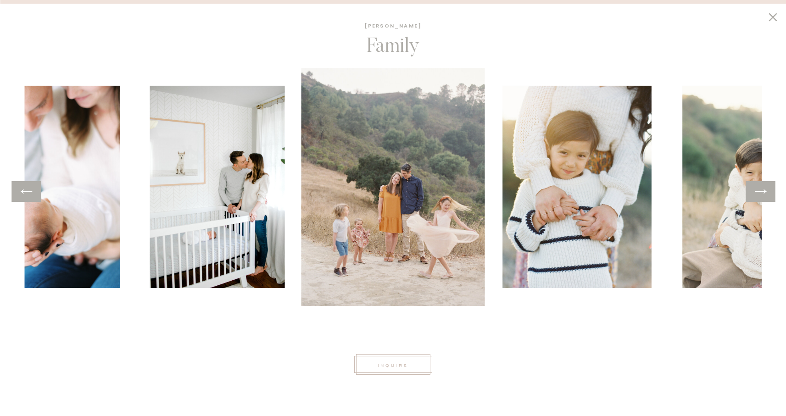
click at [762, 186] on icon at bounding box center [760, 192] width 13 height 14
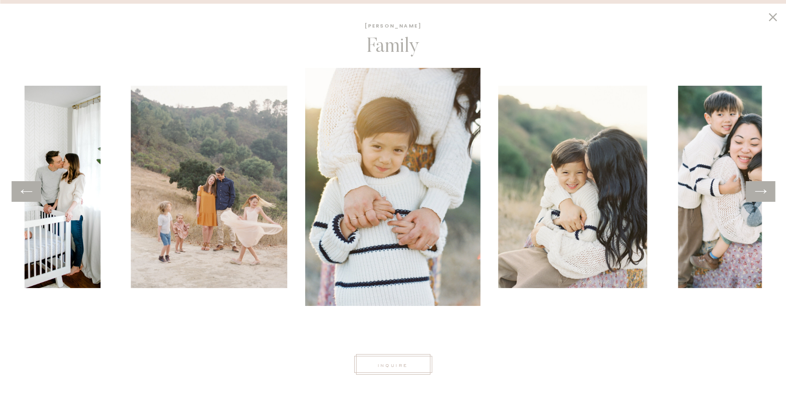
click at [762, 185] on icon at bounding box center [760, 192] width 13 height 14
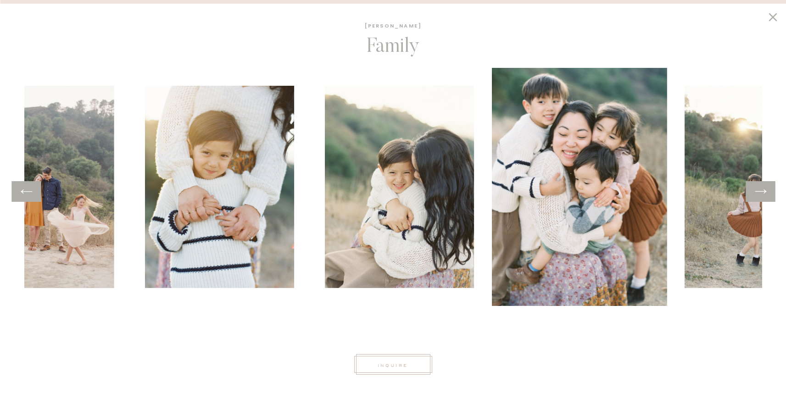
click at [762, 185] on icon at bounding box center [760, 192] width 13 height 14
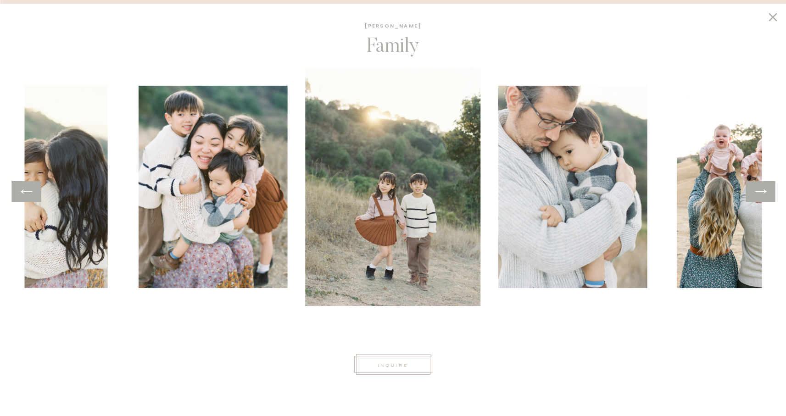
click at [762, 185] on icon at bounding box center [760, 192] width 13 height 14
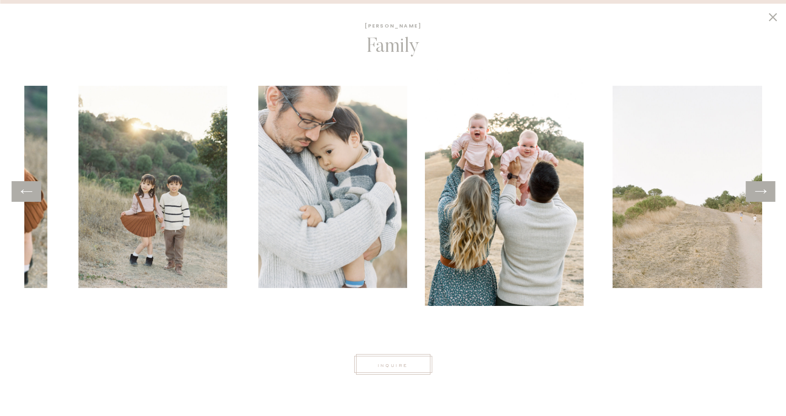
click at [762, 185] on icon at bounding box center [760, 192] width 13 height 14
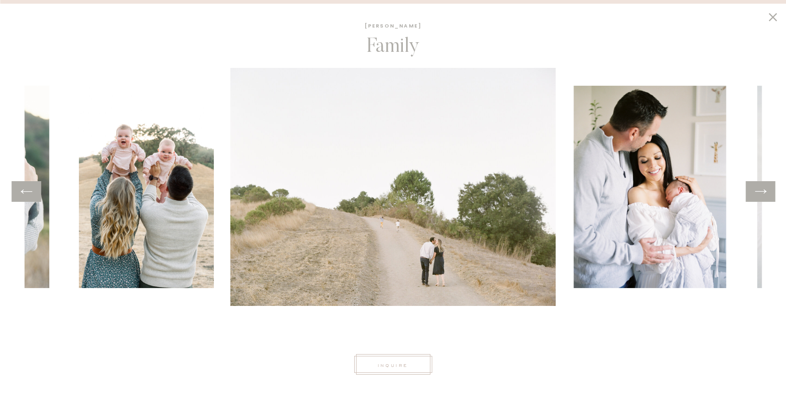
click at [21, 195] on icon at bounding box center [26, 192] width 13 height 14
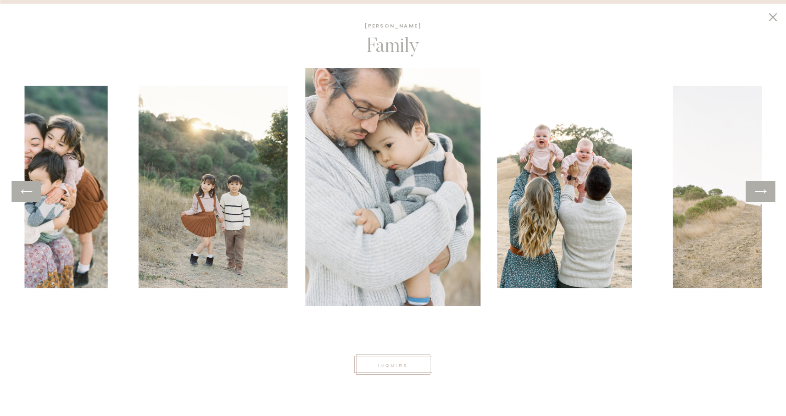
click at [21, 195] on icon at bounding box center [26, 192] width 13 height 14
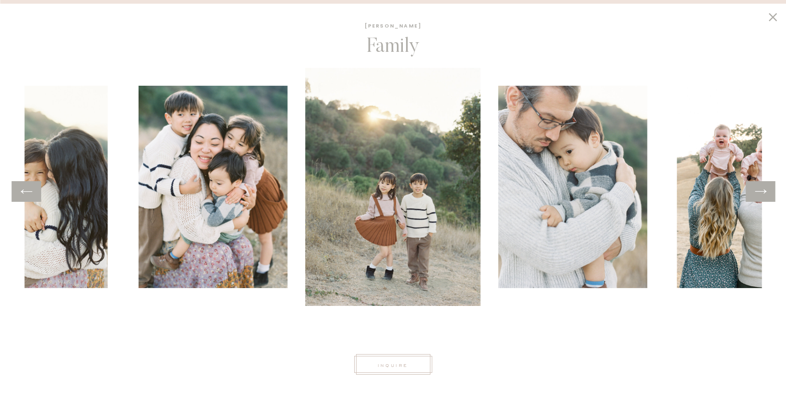
click at [755, 193] on icon at bounding box center [760, 192] width 13 height 14
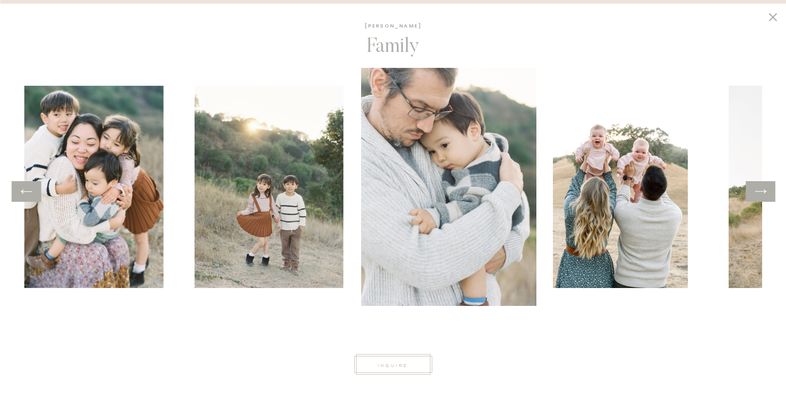
click at [755, 193] on icon at bounding box center [760, 192] width 13 height 14
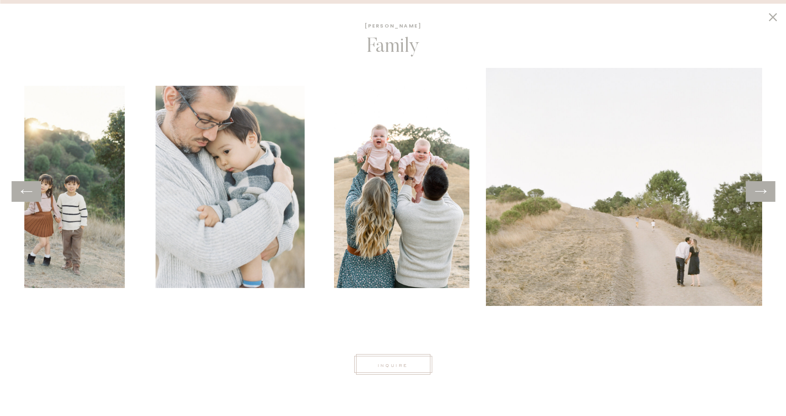
click at [755, 193] on icon at bounding box center [760, 192] width 13 height 14
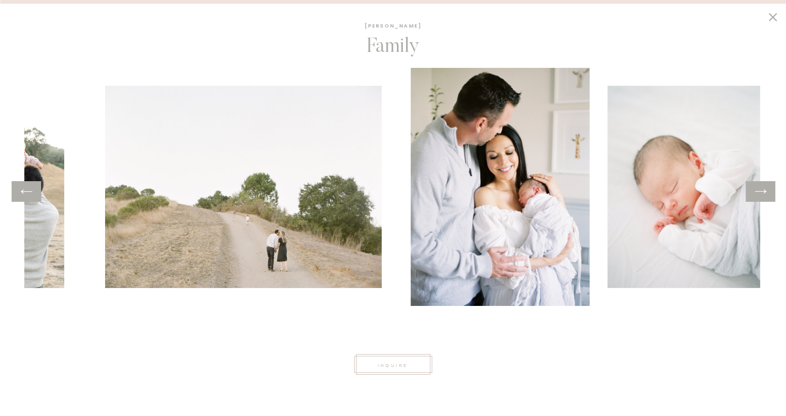
click at [755, 193] on icon at bounding box center [760, 192] width 13 height 14
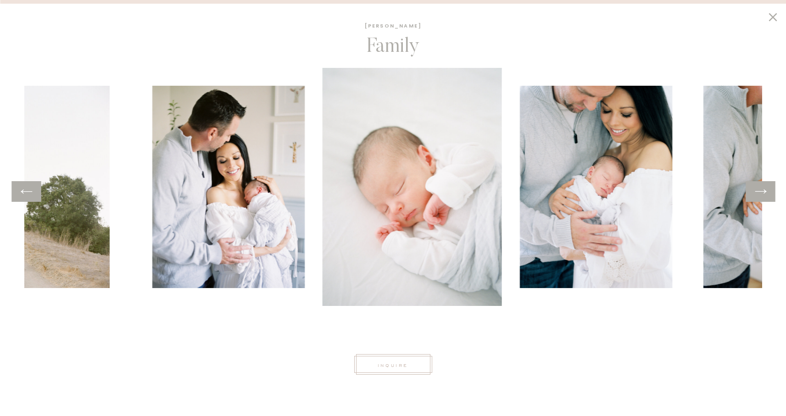
click at [755, 193] on icon at bounding box center [760, 192] width 13 height 14
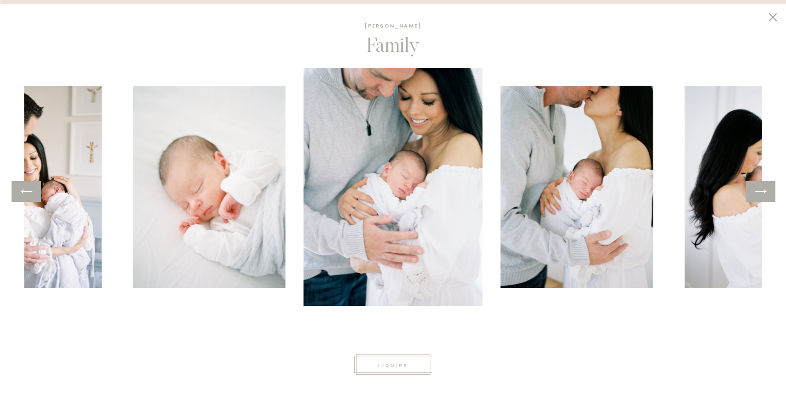
click at [755, 193] on icon at bounding box center [760, 192] width 13 height 14
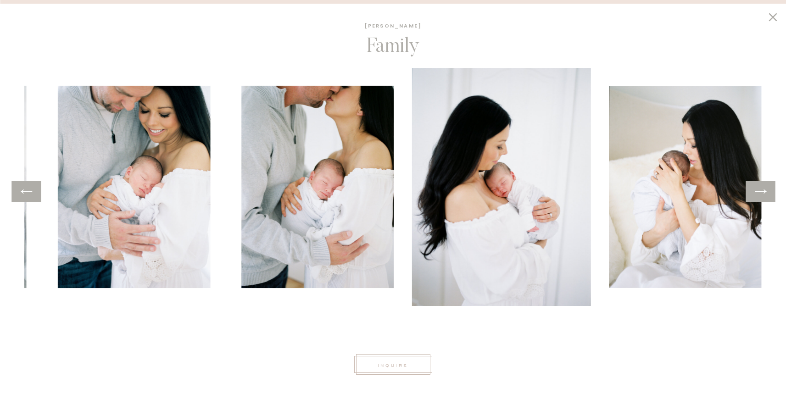
click at [755, 193] on icon at bounding box center [760, 192] width 13 height 14
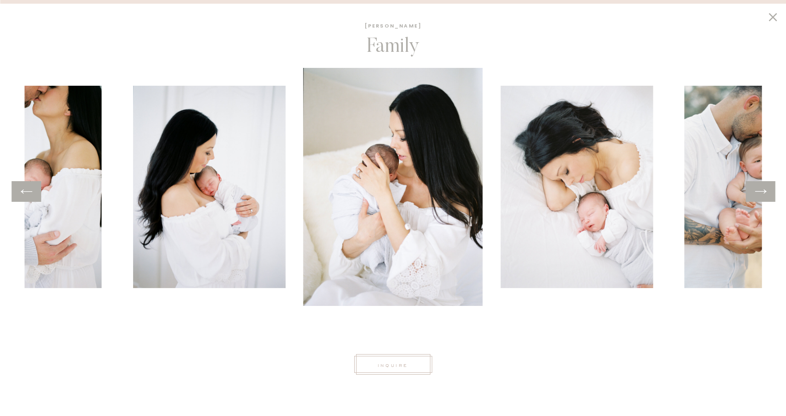
click at [773, 16] on icon at bounding box center [773, 17] width 16 height 14
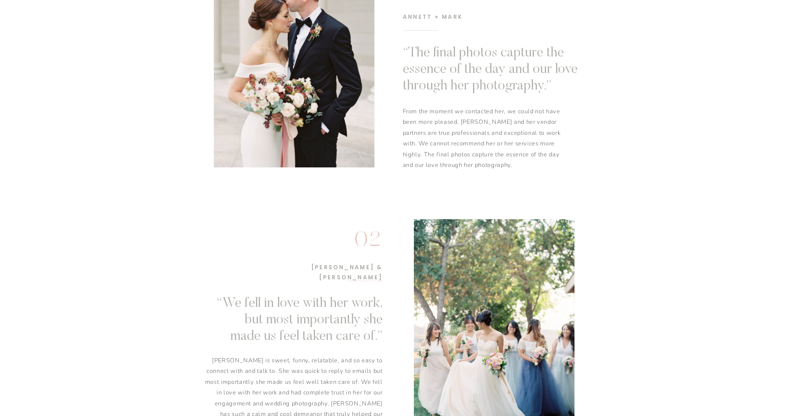
scroll to position [0, 0]
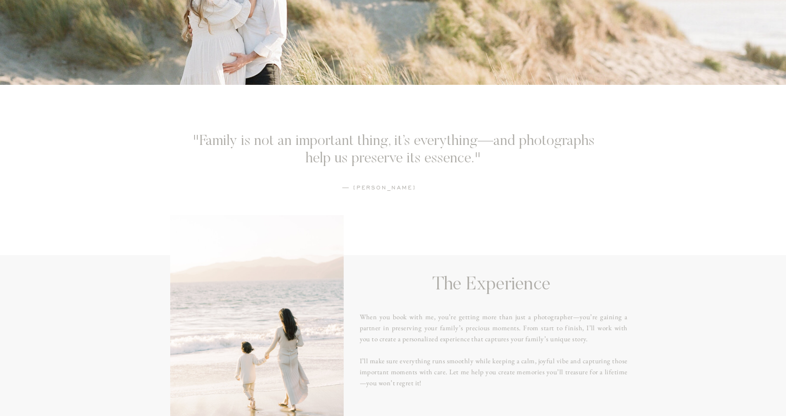
scroll to position [731, 0]
